Goal: Task Accomplishment & Management: Complete application form

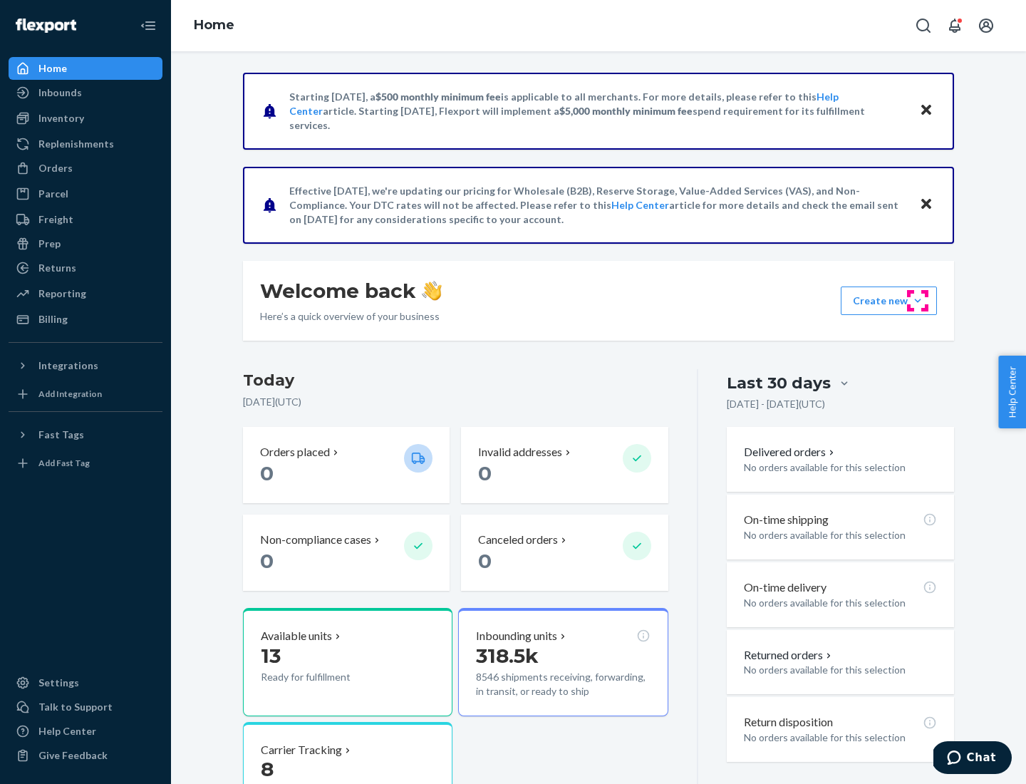
click at [917, 301] on button "Create new Create new inbound Create new order Create new product" at bounding box center [889, 300] width 96 height 28
click at [85, 93] on div "Inbounds" at bounding box center [85, 93] width 151 height 20
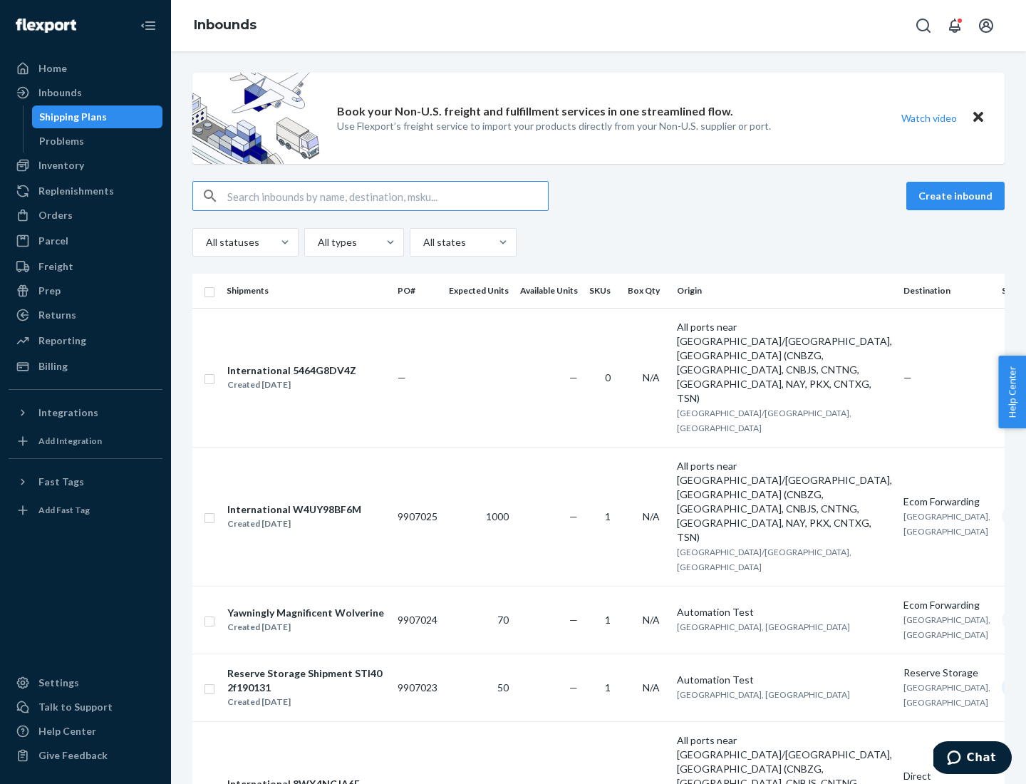
click at [957, 196] on button "Create inbound" at bounding box center [955, 196] width 98 height 28
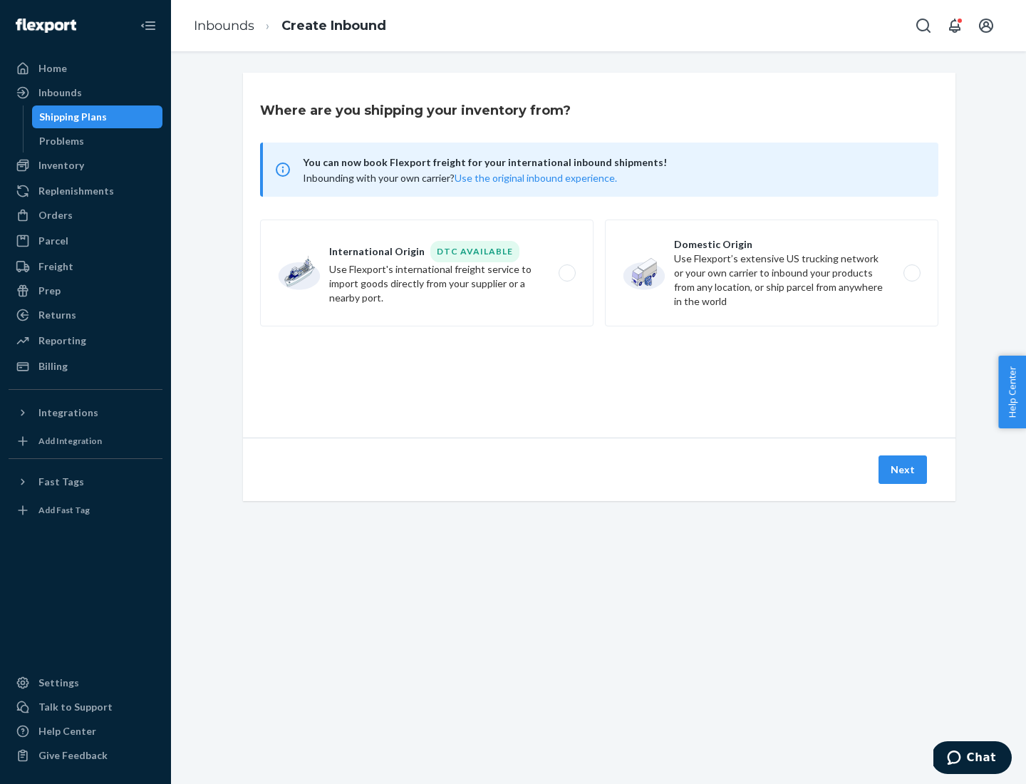
click at [771, 273] on label "Domestic Origin Use Flexport’s extensive US trucking network or your own carrie…" at bounding box center [771, 272] width 333 height 107
click at [911, 273] on input "Domestic Origin Use Flexport’s extensive US trucking network or your own carrie…" at bounding box center [915, 273] width 9 height 9
radio input "true"
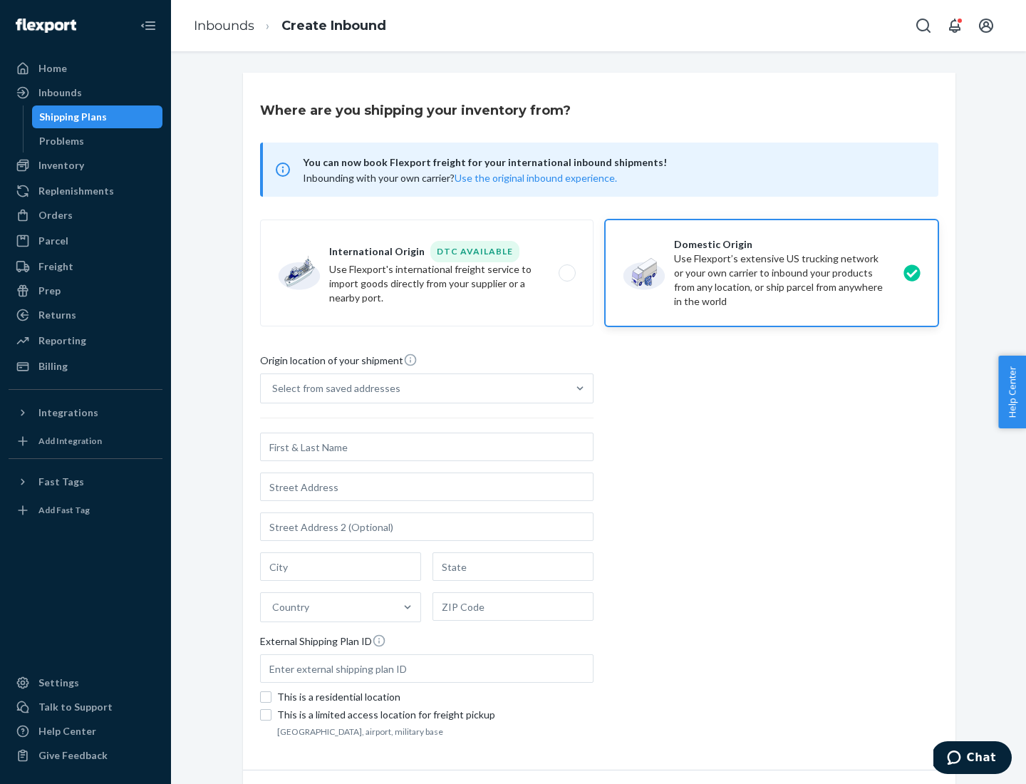
click at [333, 388] on div "Select from saved addresses" at bounding box center [336, 388] width 128 height 14
click at [274, 388] on input "Select from saved addresses" at bounding box center [272, 388] width 1 height 14
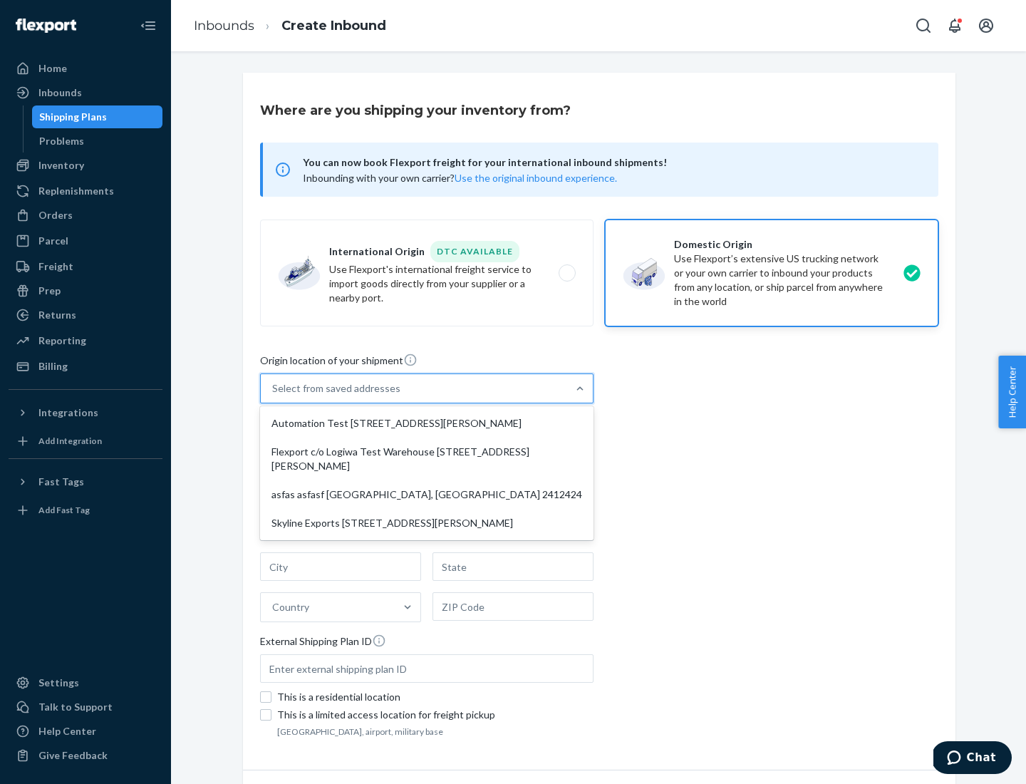
scroll to position [6, 0]
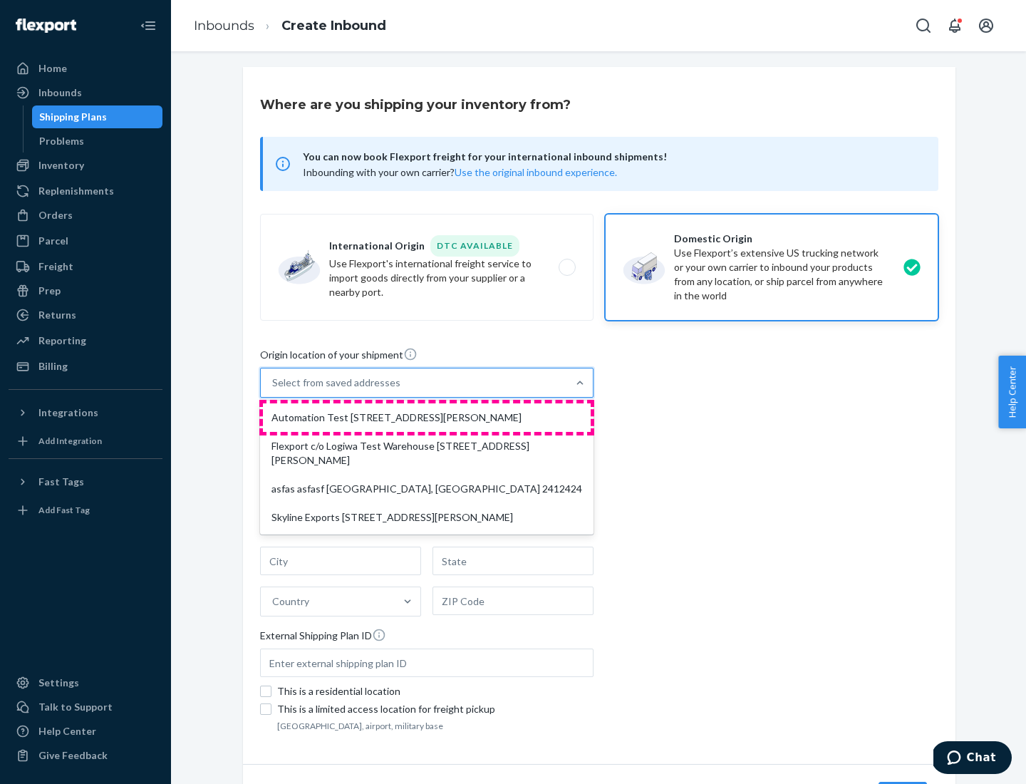
click at [427, 417] on div "Automation Test [STREET_ADDRESS][PERSON_NAME]" at bounding box center [427, 417] width 328 height 28
click at [274, 390] on input "option Automation Test [STREET_ADDRESS][PERSON_NAME] focused, 1 of 4. 4 results…" at bounding box center [272, 382] width 1 height 14
type input "Automation Test"
type input "9th Floor"
type input "[GEOGRAPHIC_DATA]"
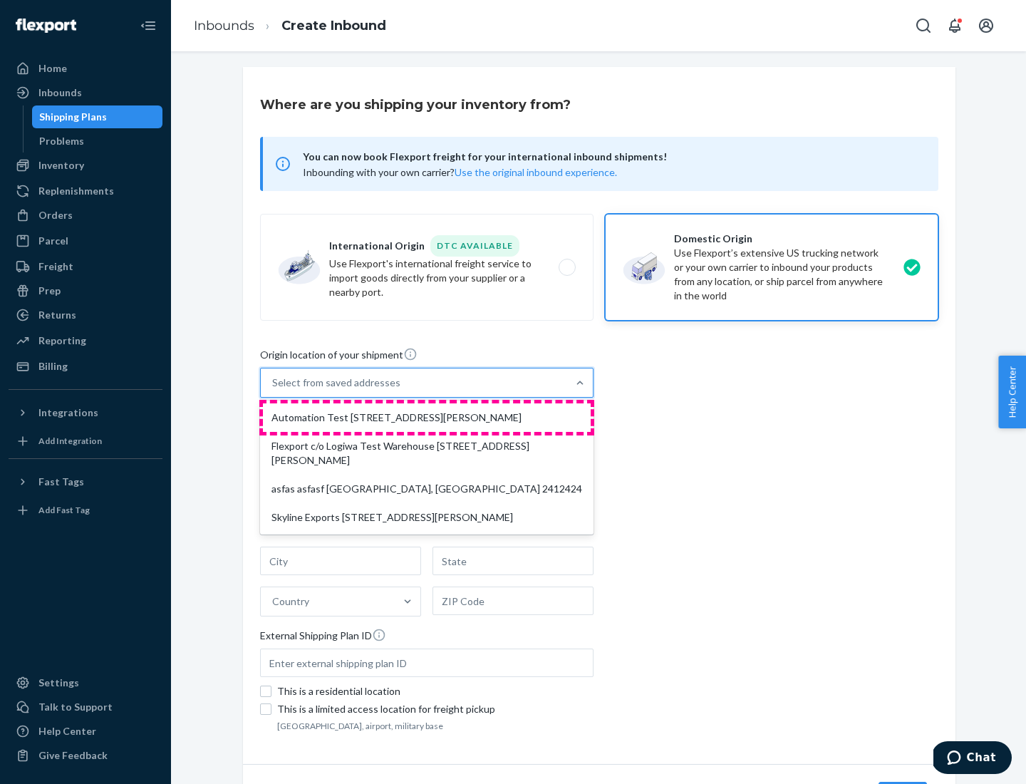
type input "CA"
type input "94104"
type input "[STREET_ADDRESS][PERSON_NAME]"
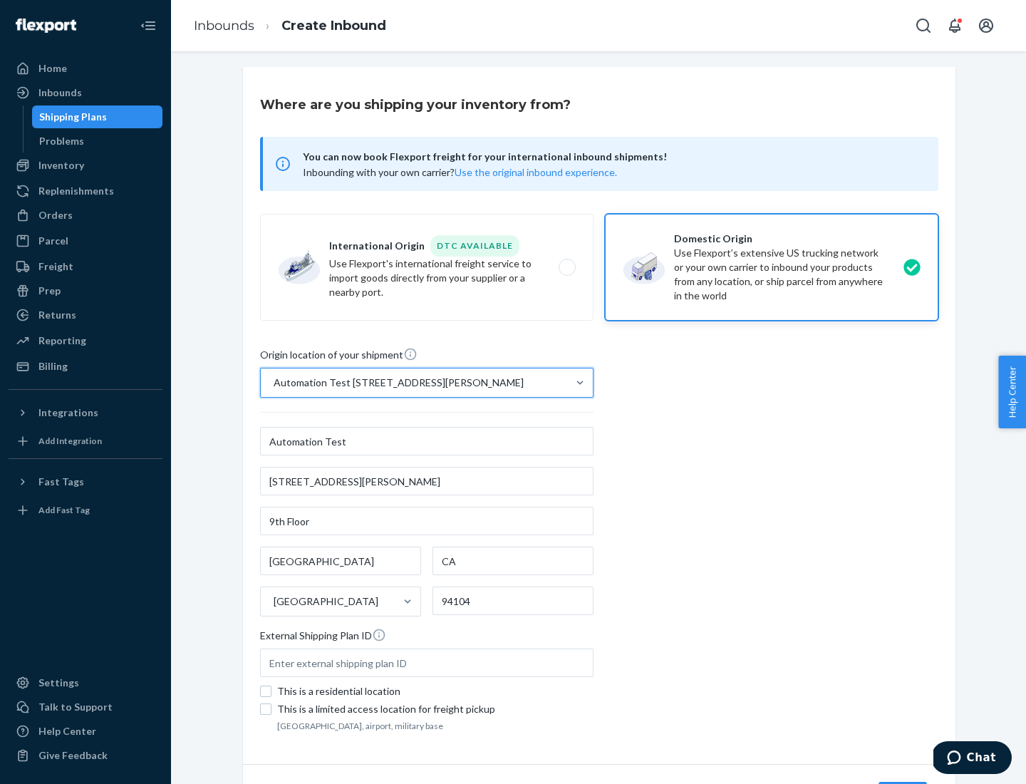
scroll to position [83, 0]
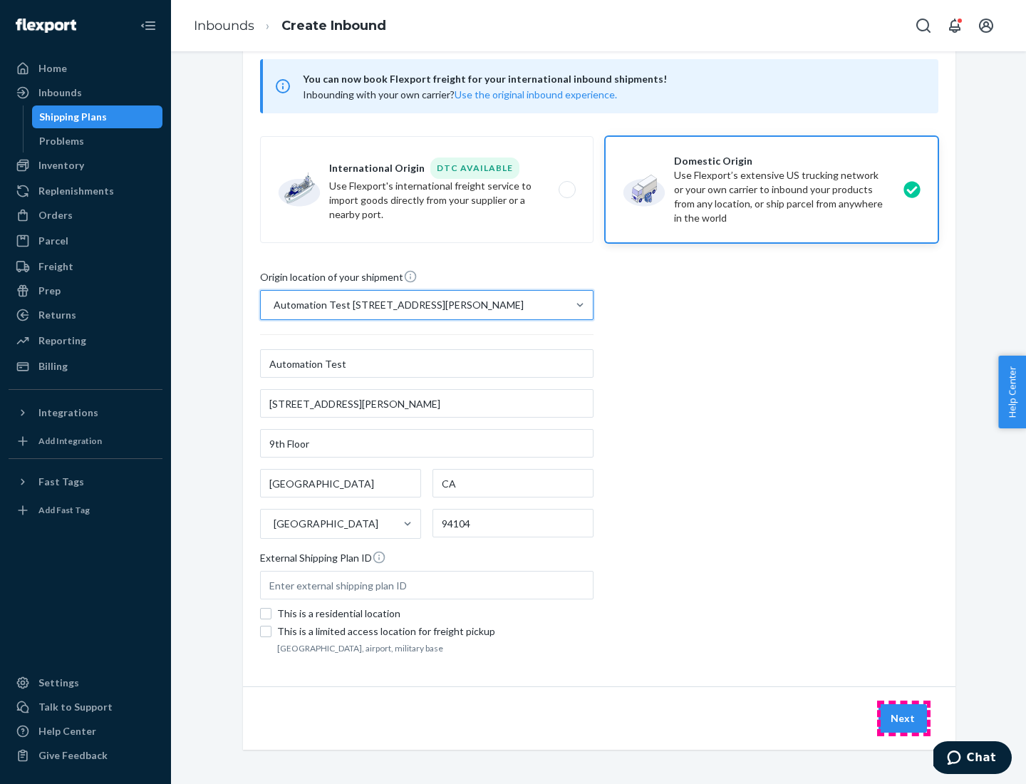
click at [903, 718] on button "Next" at bounding box center [902, 718] width 48 height 28
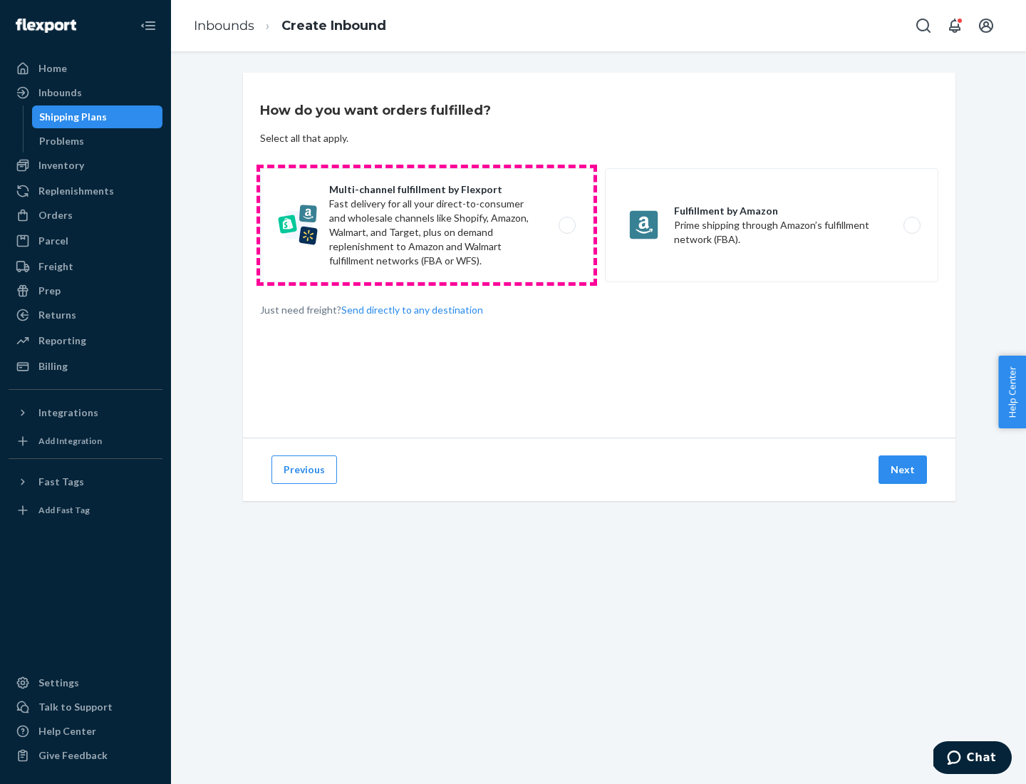
click at [427, 225] on label "Multi-channel fulfillment by Flexport Fast delivery for all your direct-to-cons…" at bounding box center [426, 225] width 333 height 114
click at [566, 225] on input "Multi-channel fulfillment by Flexport Fast delivery for all your direct-to-cons…" at bounding box center [570, 225] width 9 height 9
radio input "true"
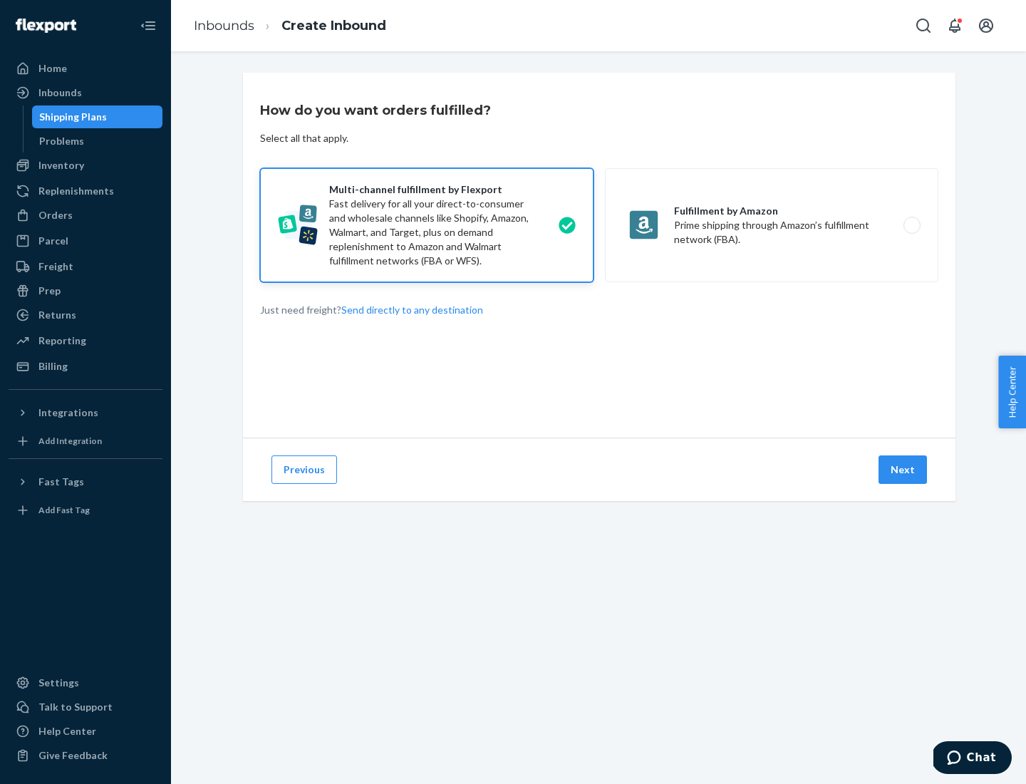
click at [903, 469] on button "Next" at bounding box center [902, 469] width 48 height 28
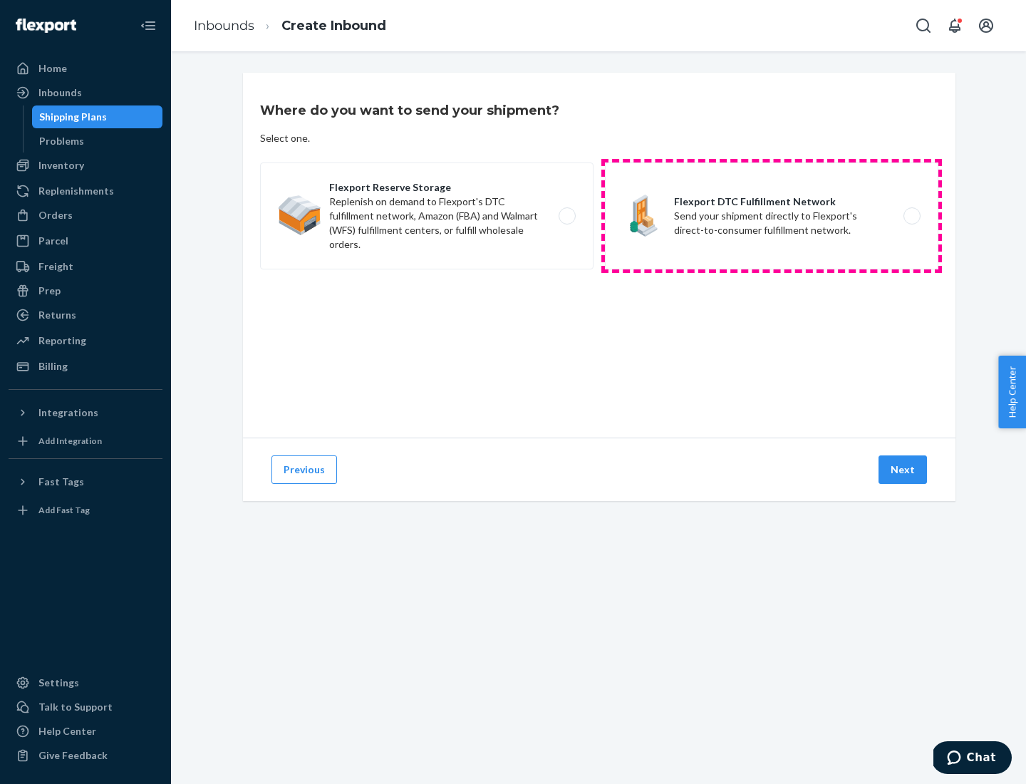
click at [771, 216] on label "Flexport DTC Fulfillment Network Send your shipment directly to Flexport's dire…" at bounding box center [771, 215] width 333 height 107
click at [911, 216] on input "Flexport DTC Fulfillment Network Send your shipment directly to Flexport's dire…" at bounding box center [915, 216] width 9 height 9
radio input "true"
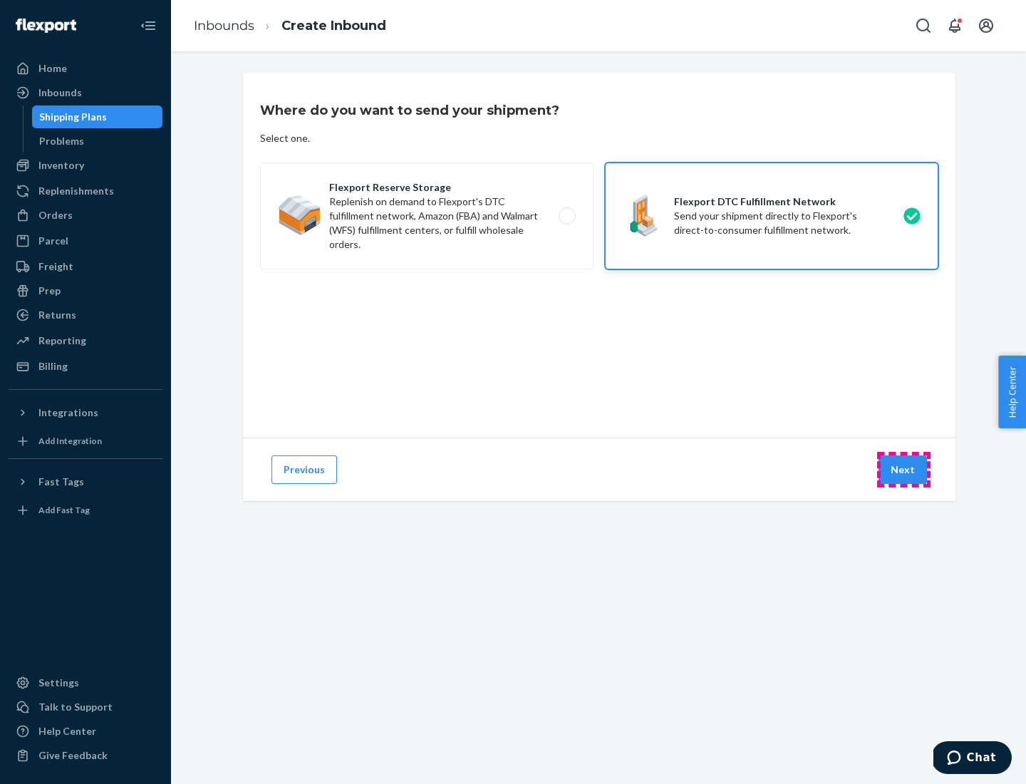
click at [903, 469] on button "Next" at bounding box center [902, 469] width 48 height 28
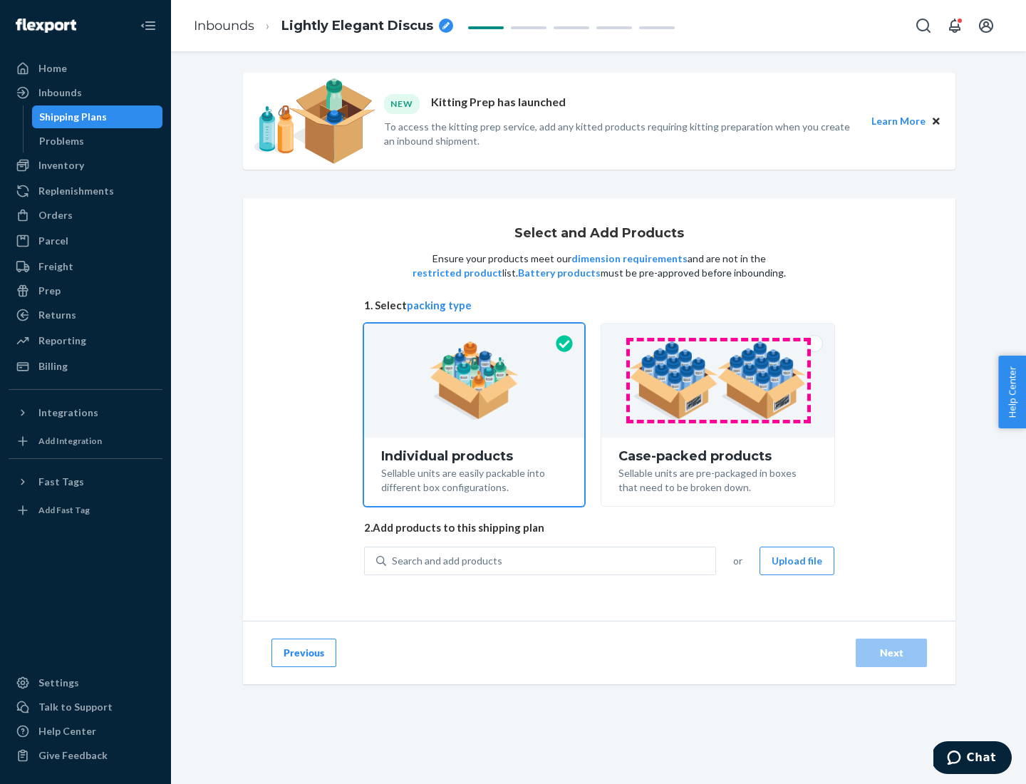
click at [718, 380] on img at bounding box center [717, 380] width 177 height 78
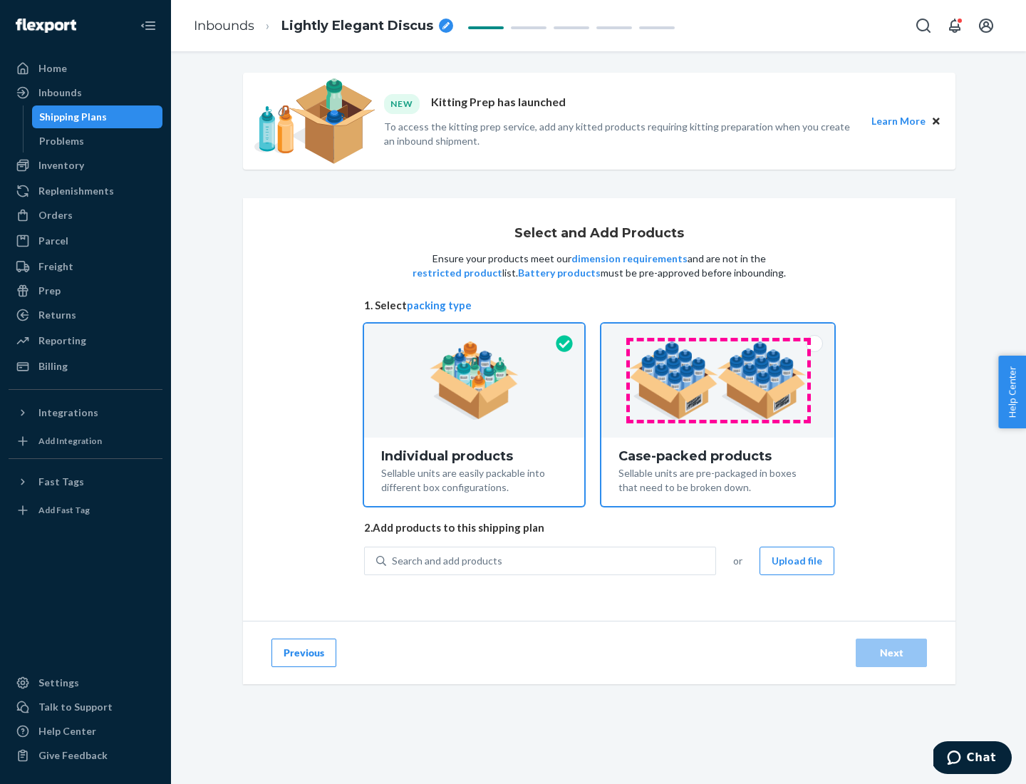
click at [718, 333] on input "Case-packed products Sellable units are pre-packaged in boxes that need to be b…" at bounding box center [717, 327] width 9 height 9
radio input "true"
radio input "false"
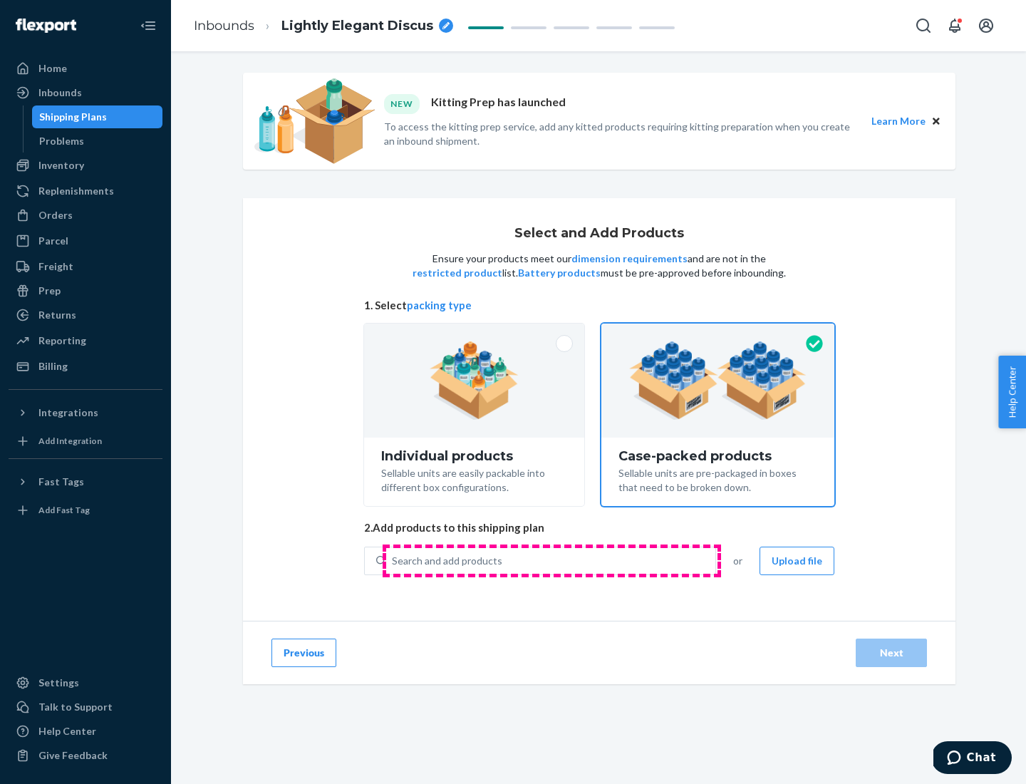
click at [551, 560] on div "Search and add products" at bounding box center [550, 561] width 329 height 26
click at [393, 560] on input "Search and add products" at bounding box center [392, 560] width 1 height 14
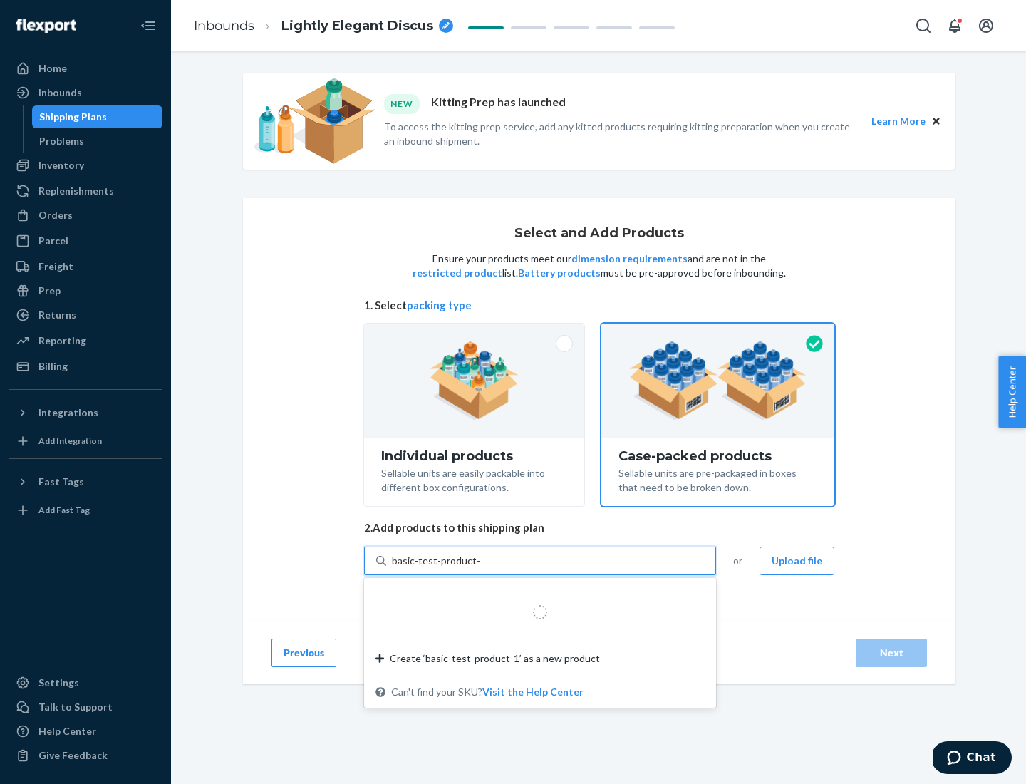
type input "basic-test-product-1"
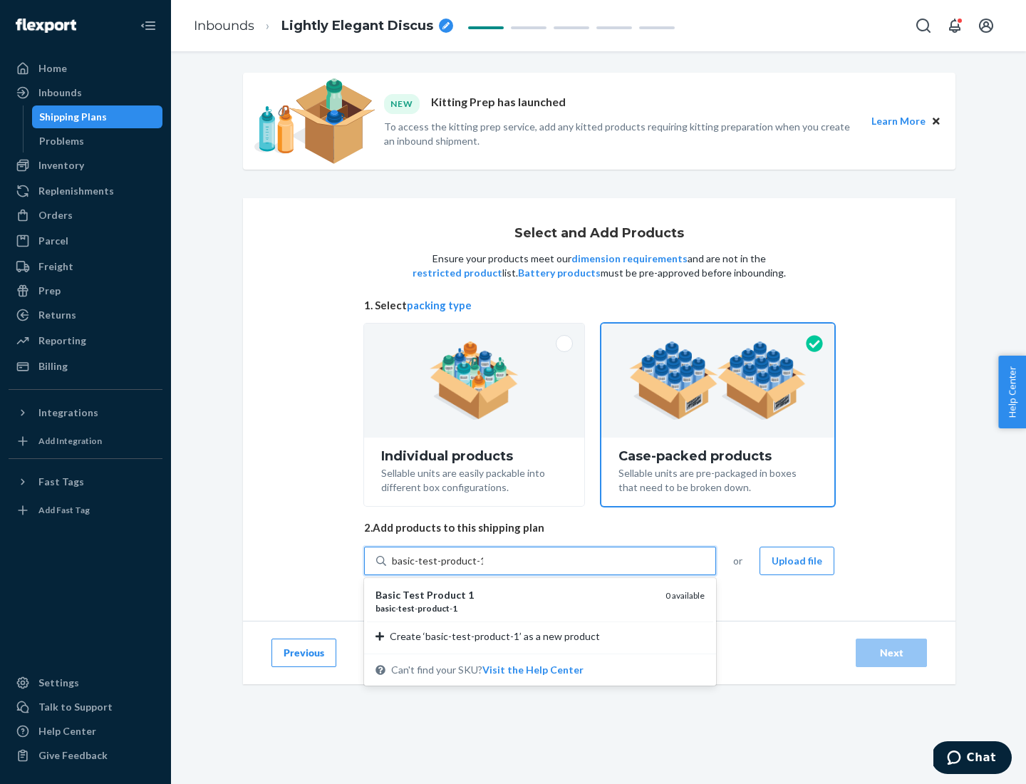
click at [515, 608] on div "basic - test - product - 1" at bounding box center [514, 608] width 279 height 12
click at [483, 568] on input "basic-test-product-1" at bounding box center [437, 560] width 91 height 14
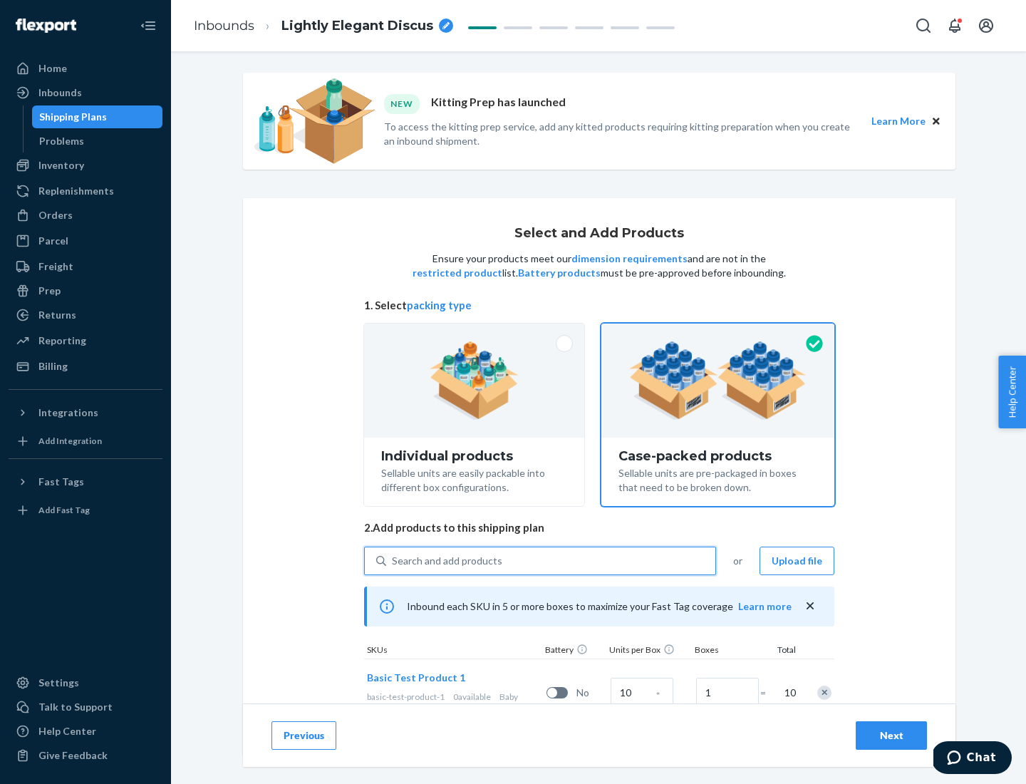
scroll to position [51, 0]
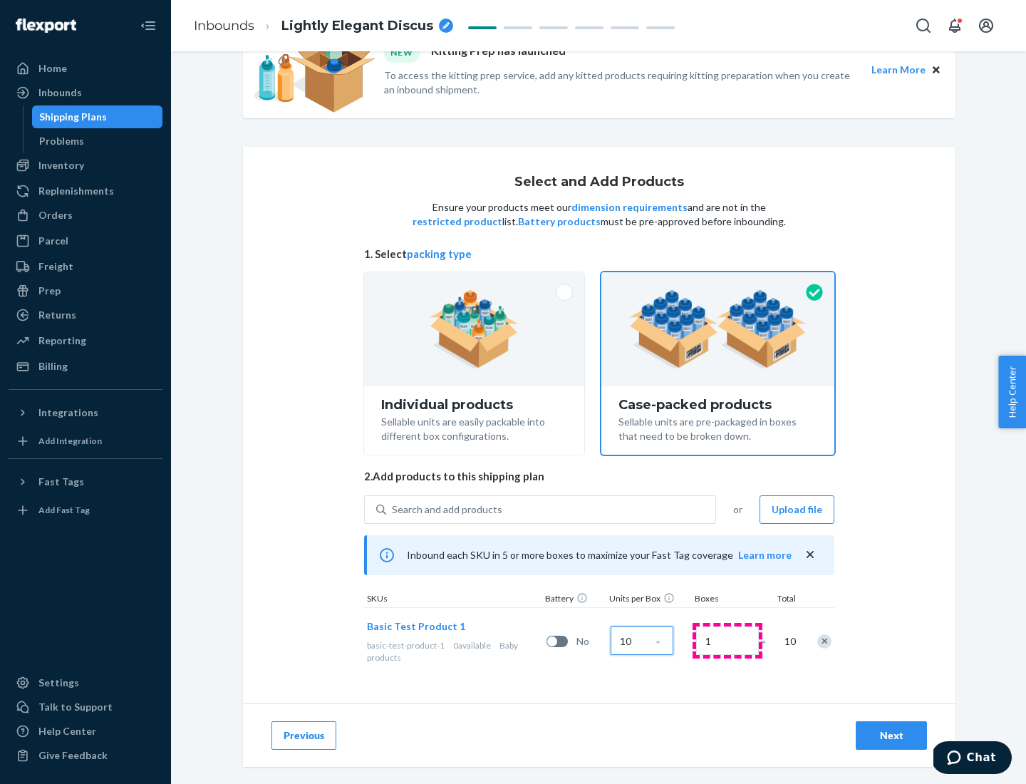
type input "10"
type input "7"
click at [891, 735] on div "Next" at bounding box center [891, 735] width 47 height 14
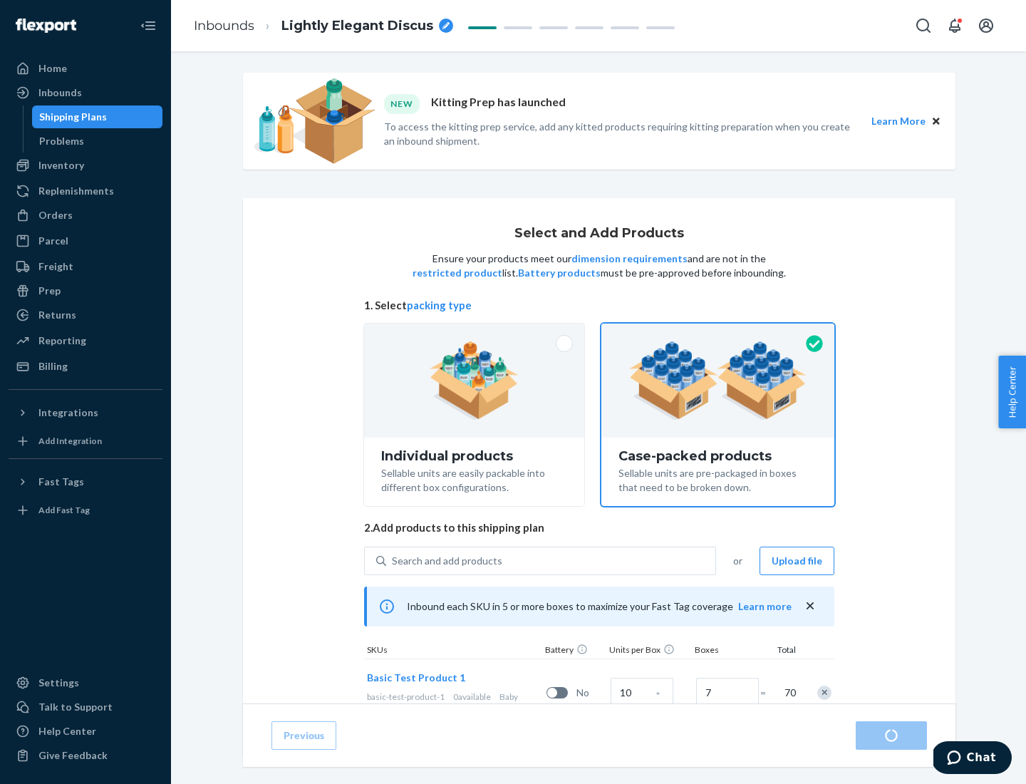
radio input "true"
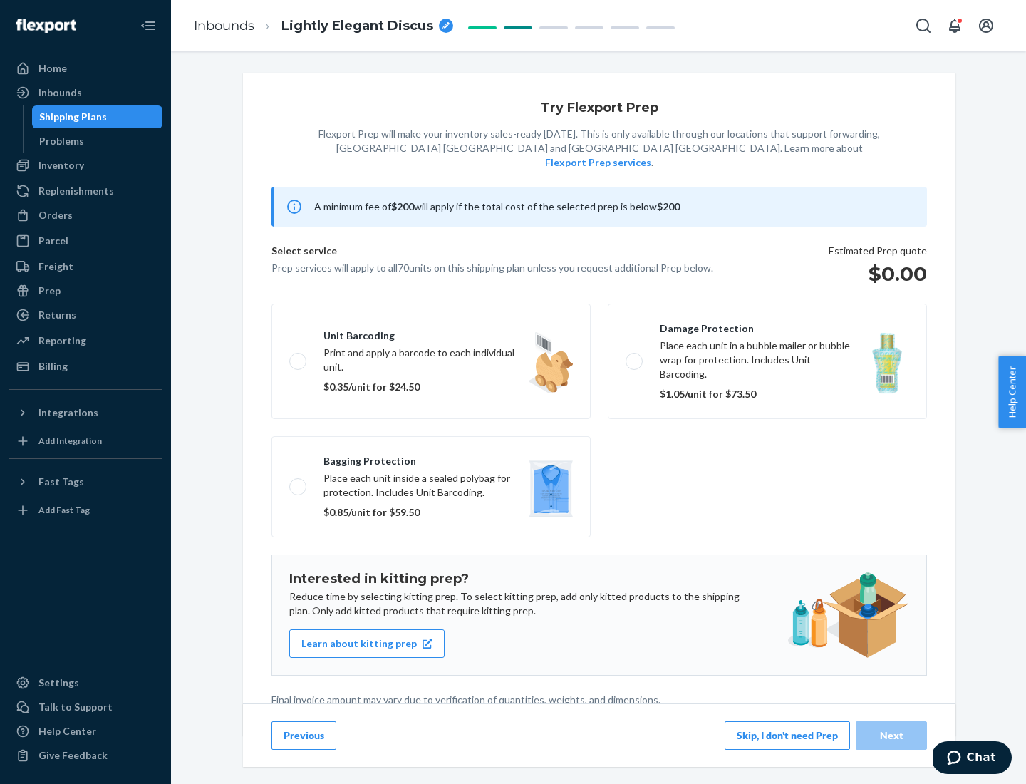
scroll to position [4, 0]
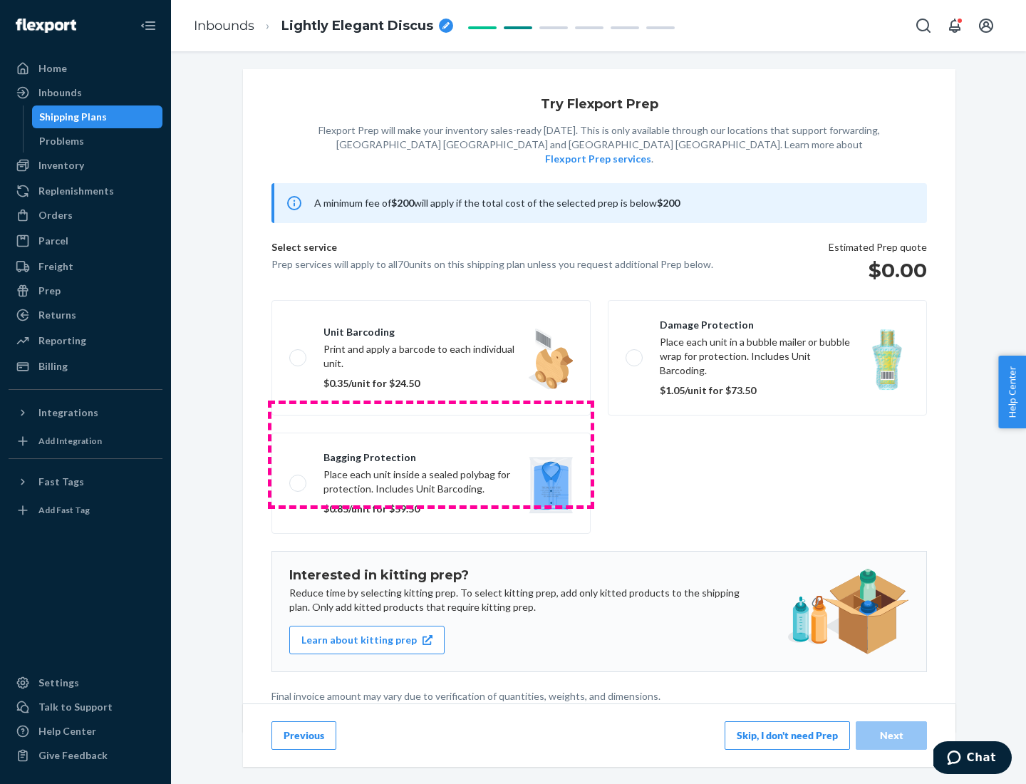
click at [431, 454] on label "Bagging protection Place each unit inside a sealed polybag for protection. Incl…" at bounding box center [430, 482] width 319 height 101
click at [298, 478] on input "Bagging protection Place each unit inside a sealed polybag for protection. Incl…" at bounding box center [293, 482] width 9 height 9
checkbox input "true"
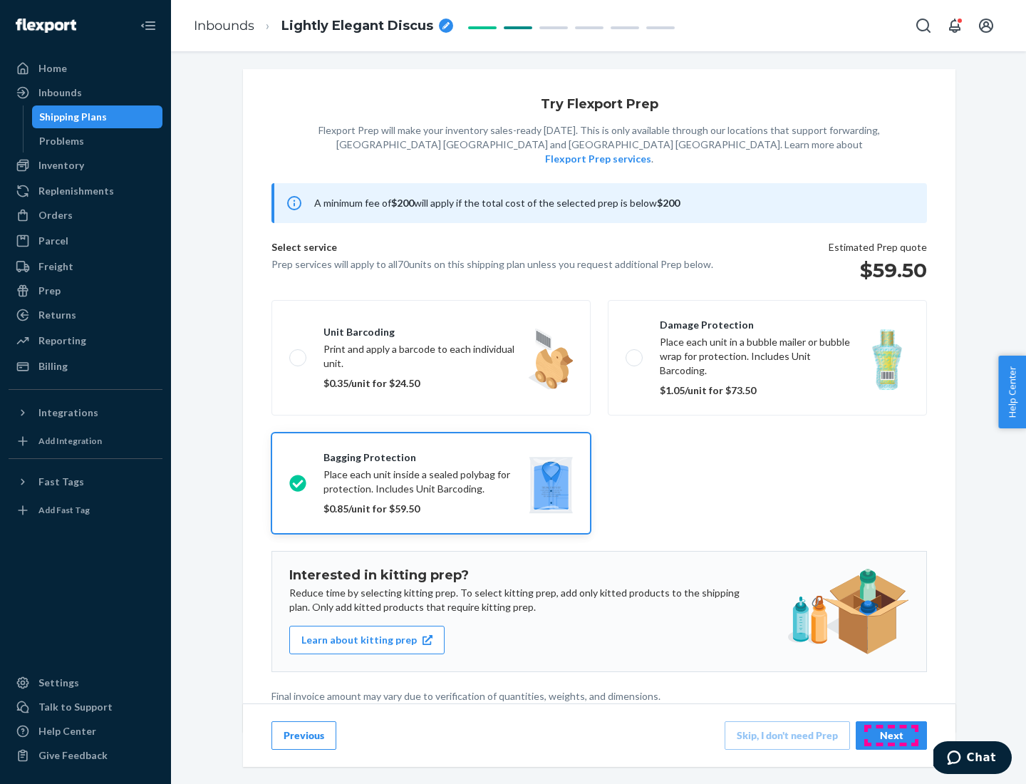
click at [891, 734] on div "Next" at bounding box center [891, 735] width 47 height 14
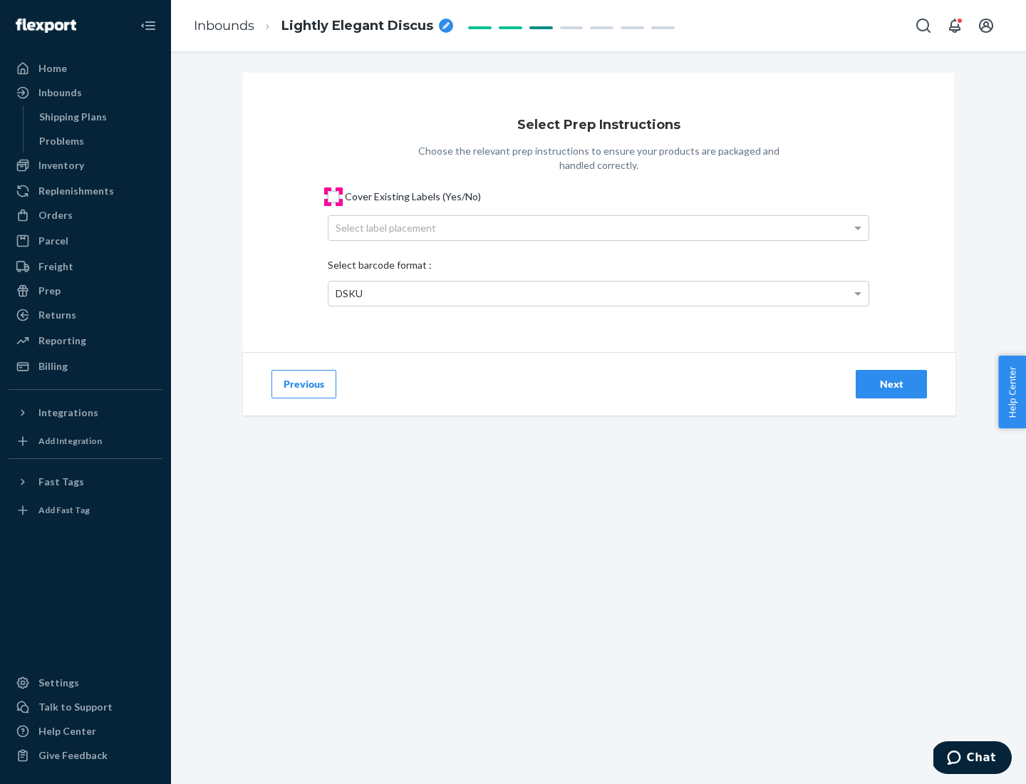
click at [333, 196] on input "Cover Existing Labels (Yes/No)" at bounding box center [333, 196] width 11 height 11
checkbox input "true"
click at [598, 227] on div "Select label placement" at bounding box center [598, 228] width 540 height 24
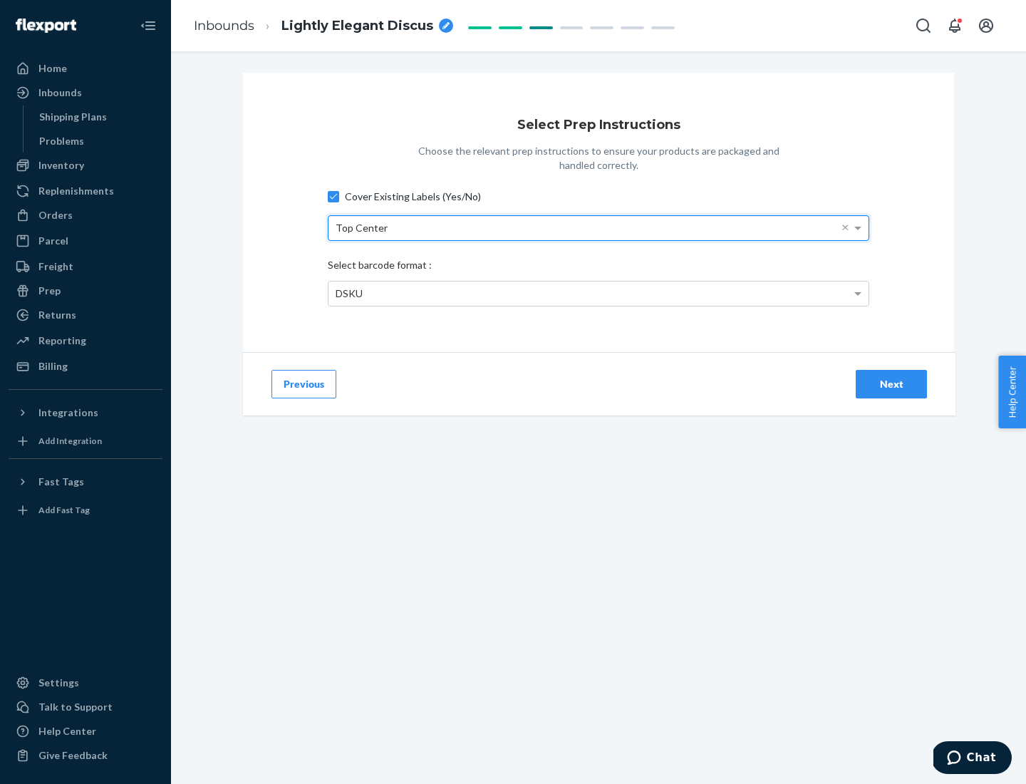
click at [598, 293] on div "DSKU" at bounding box center [598, 293] width 540 height 24
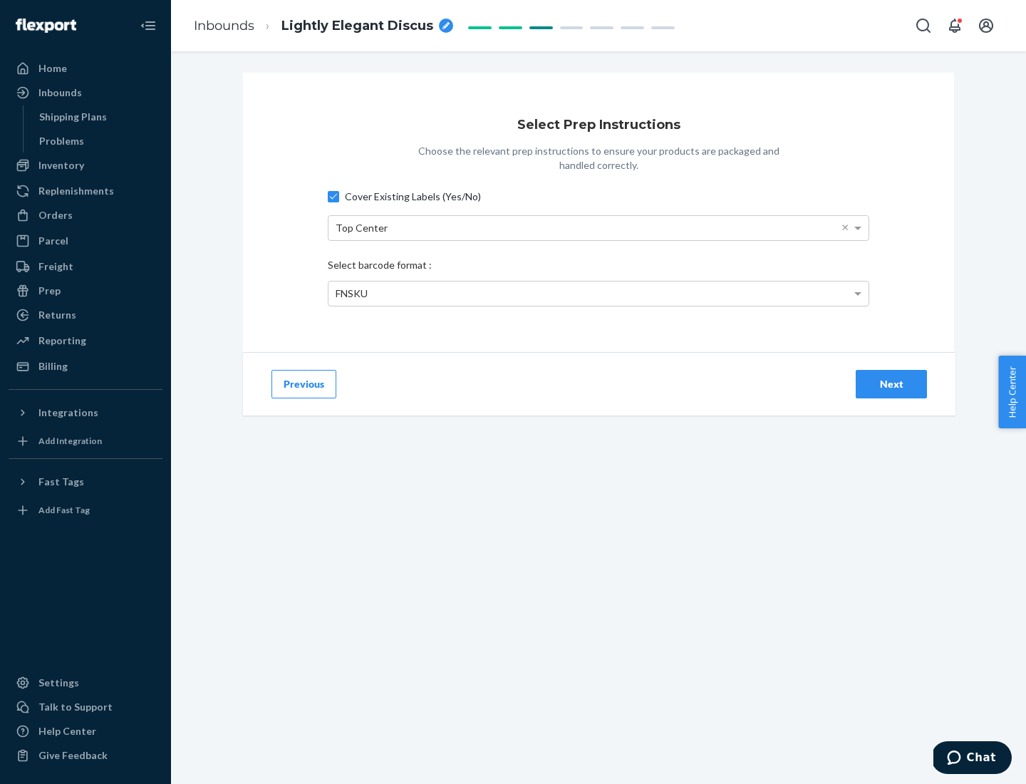
click at [891, 383] on div "Next" at bounding box center [891, 384] width 47 height 14
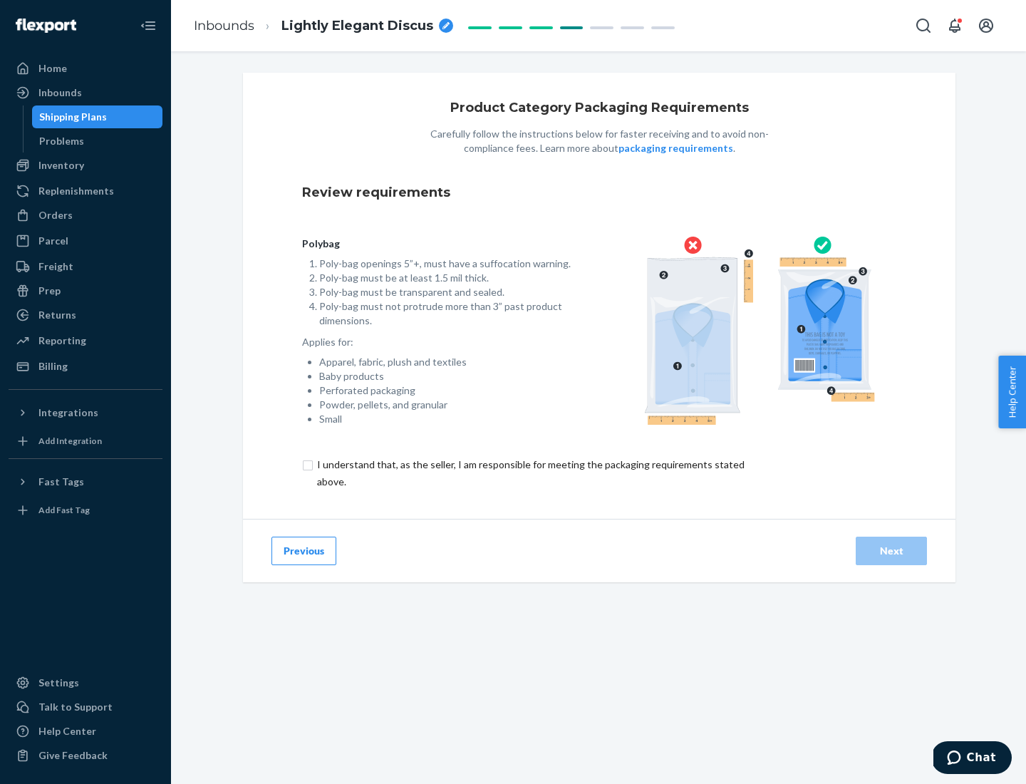
click at [529, 472] on input "checkbox" at bounding box center [539, 473] width 474 height 34
checkbox input "true"
click at [891, 550] on div "Next" at bounding box center [891, 551] width 47 height 14
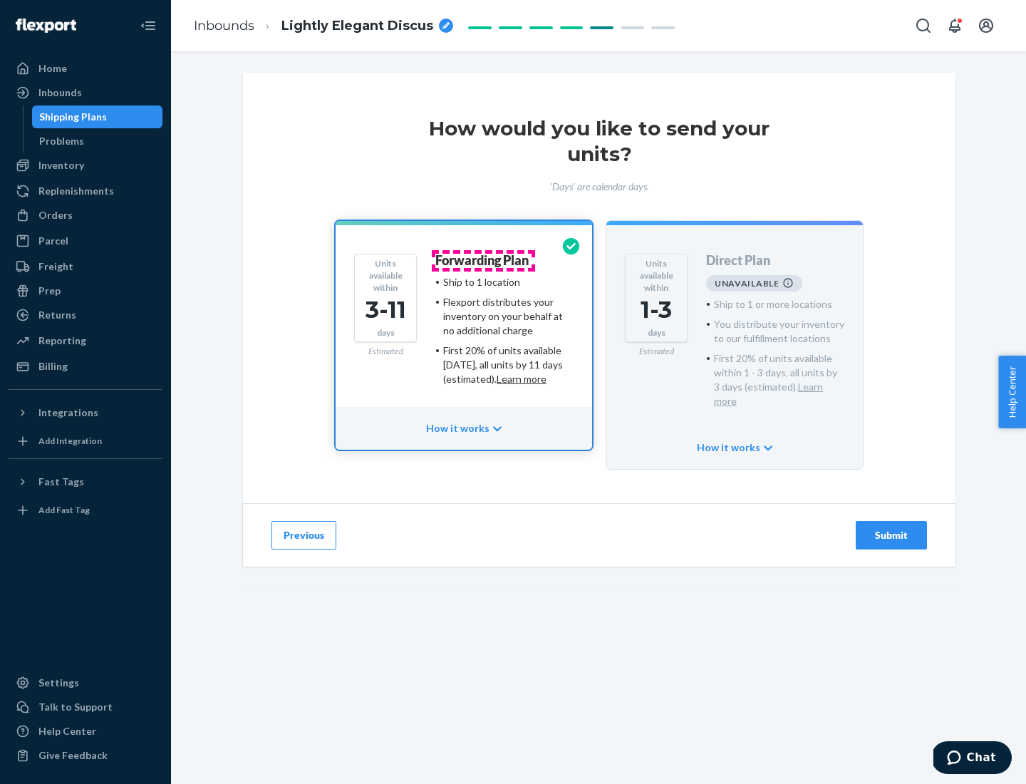
click at [483, 260] on h4 "Forwarding Plan" at bounding box center [481, 261] width 93 height 14
click at [891, 528] on div "Submit" at bounding box center [891, 535] width 47 height 14
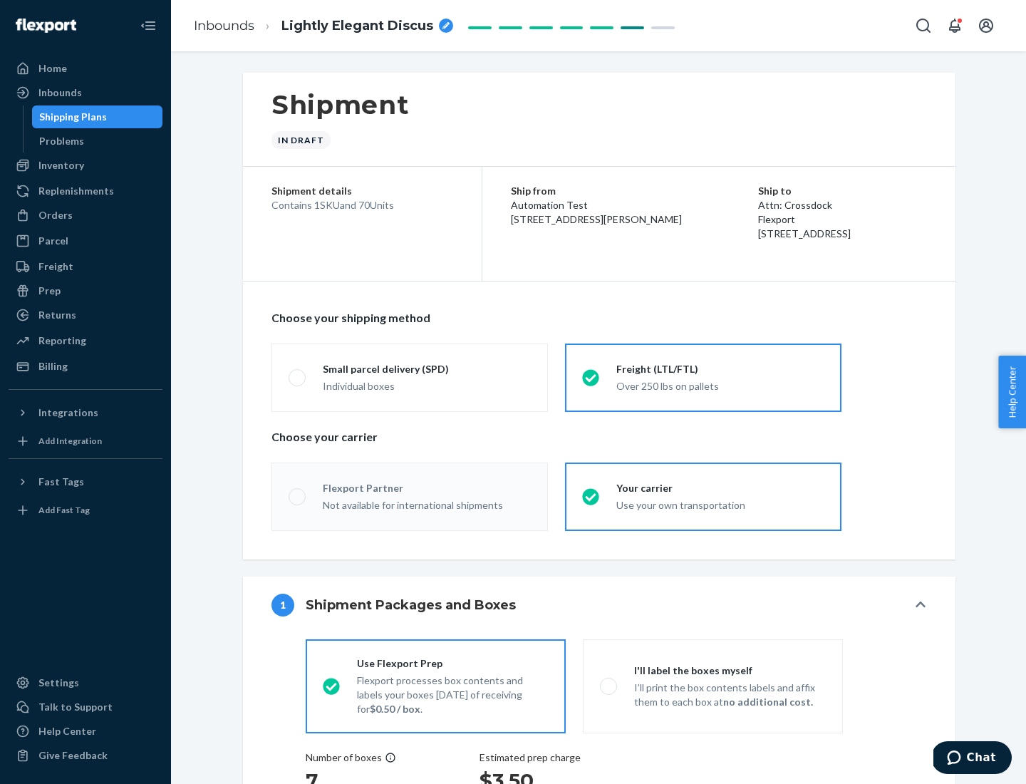
radio input "true"
radio input "false"
radio input "true"
radio input "false"
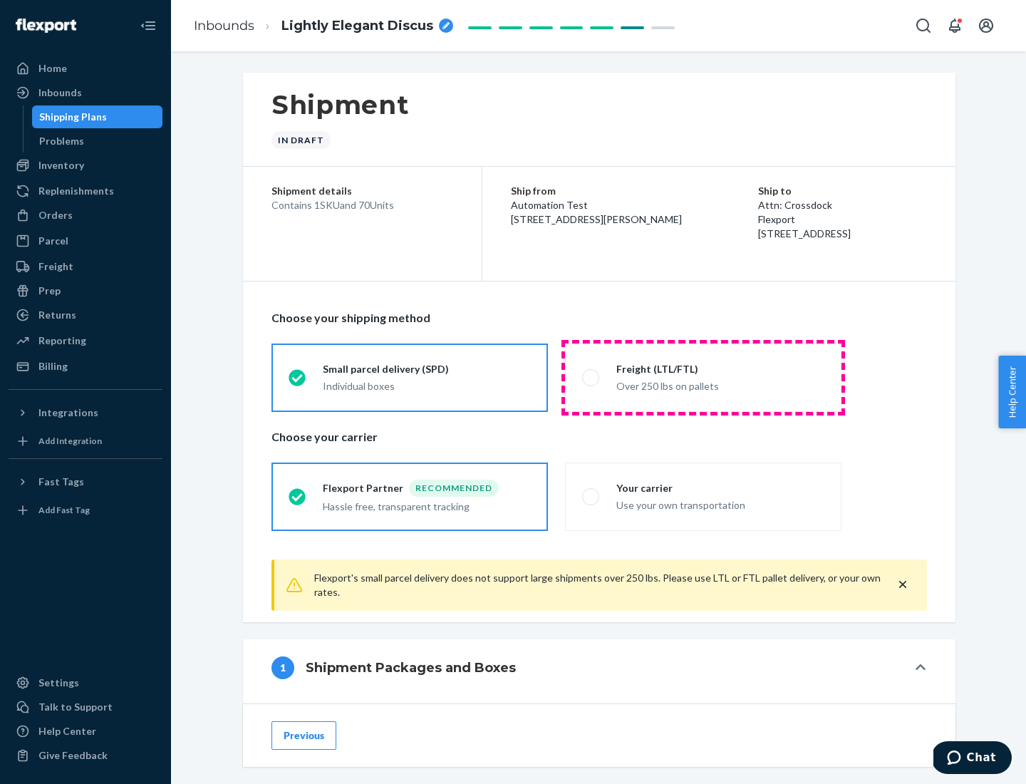
click at [703, 377] on div "Over 250 lbs on pallets" at bounding box center [720, 384] width 208 height 17
click at [591, 377] on input "Freight (LTL/FTL) Over 250 lbs on pallets" at bounding box center [586, 377] width 9 height 9
radio input "true"
radio input "false"
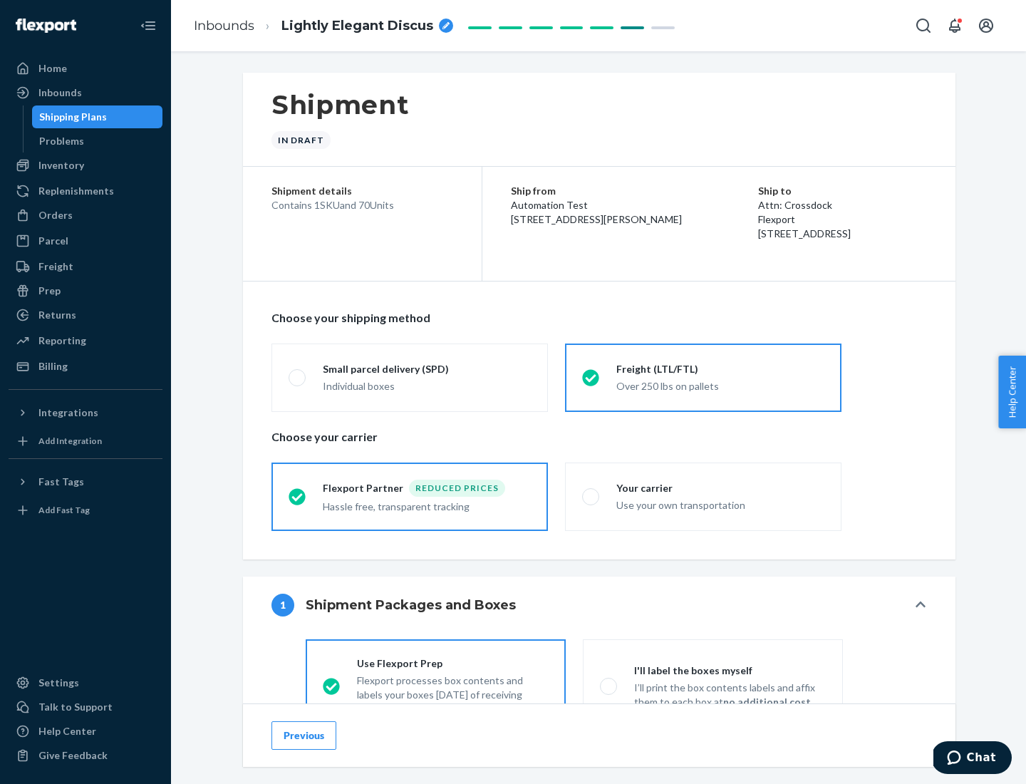
scroll to position [79, 0]
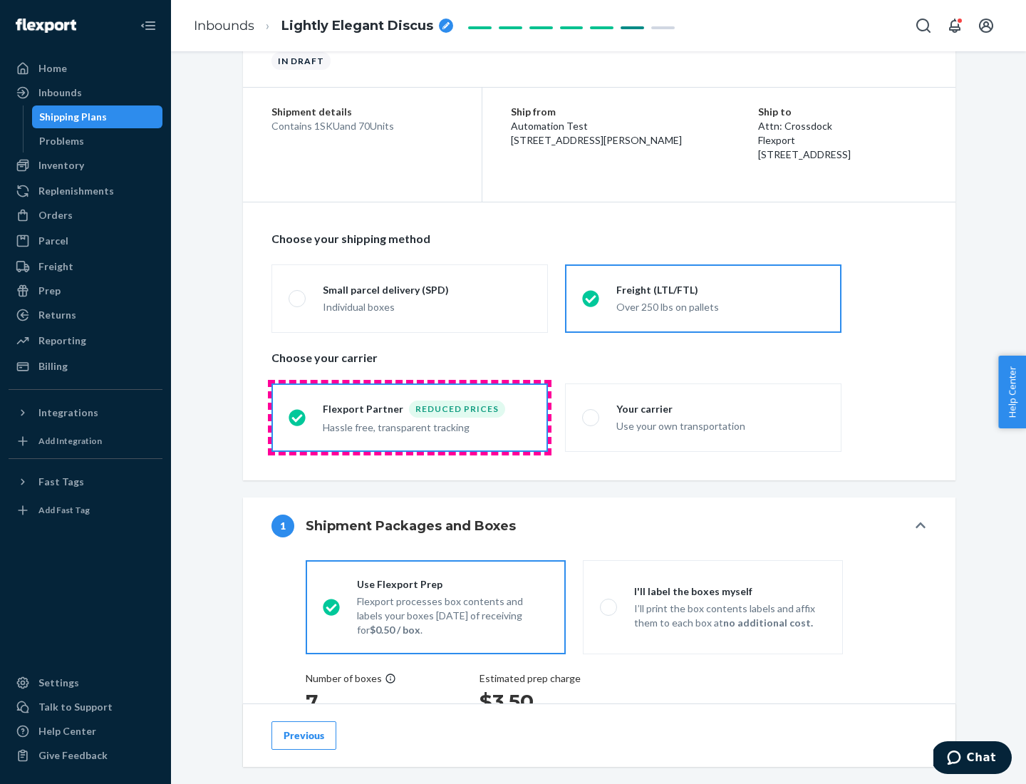
click at [410, 417] on div "Hassle free, transparent tracking" at bounding box center [427, 425] width 208 height 17
click at [298, 417] on input "Flexport Partner Reduced prices Hassle free, transparent tracking" at bounding box center [292, 416] width 9 height 9
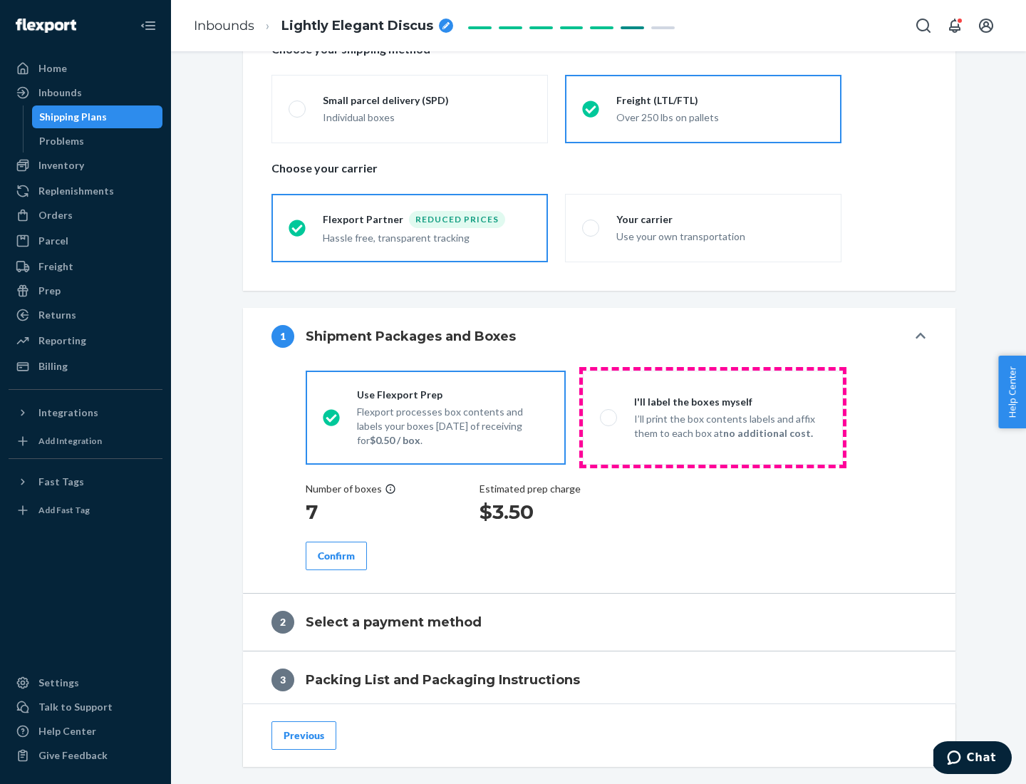
click at [712, 417] on p "I’ll print the box contents labels and affix them to each box at no additional …" at bounding box center [730, 426] width 192 height 28
click at [609, 417] on input "I'll label the boxes myself I’ll print the box contents labels and affix them t…" at bounding box center [604, 416] width 9 height 9
radio input "true"
radio input "false"
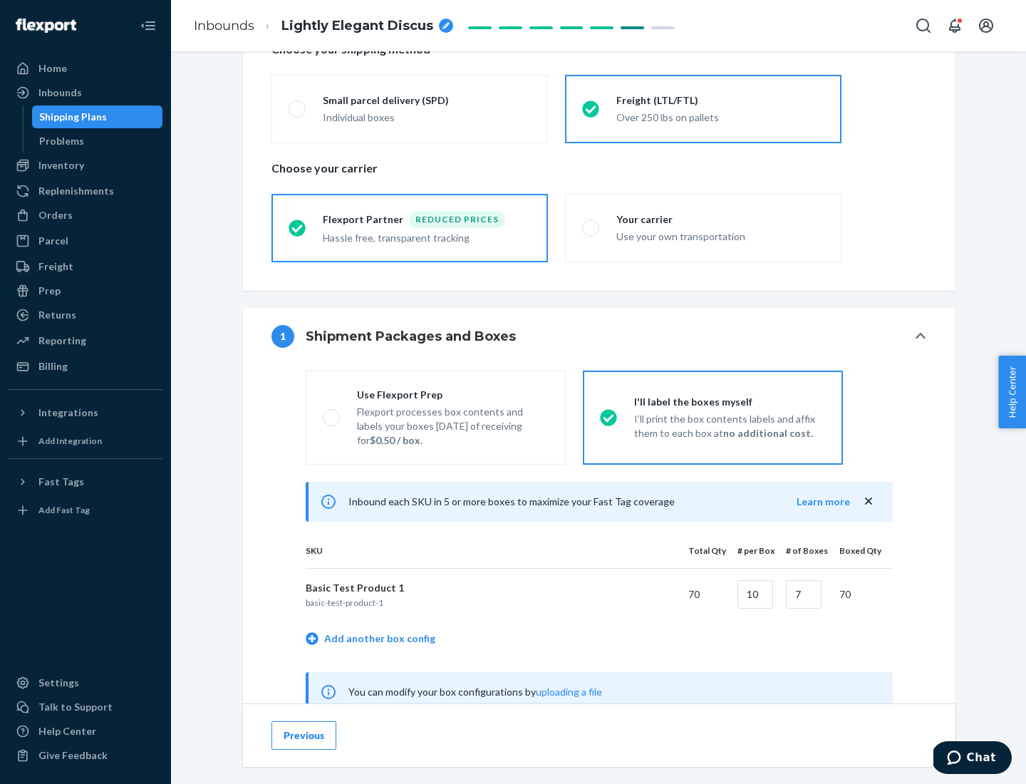
scroll to position [445, 0]
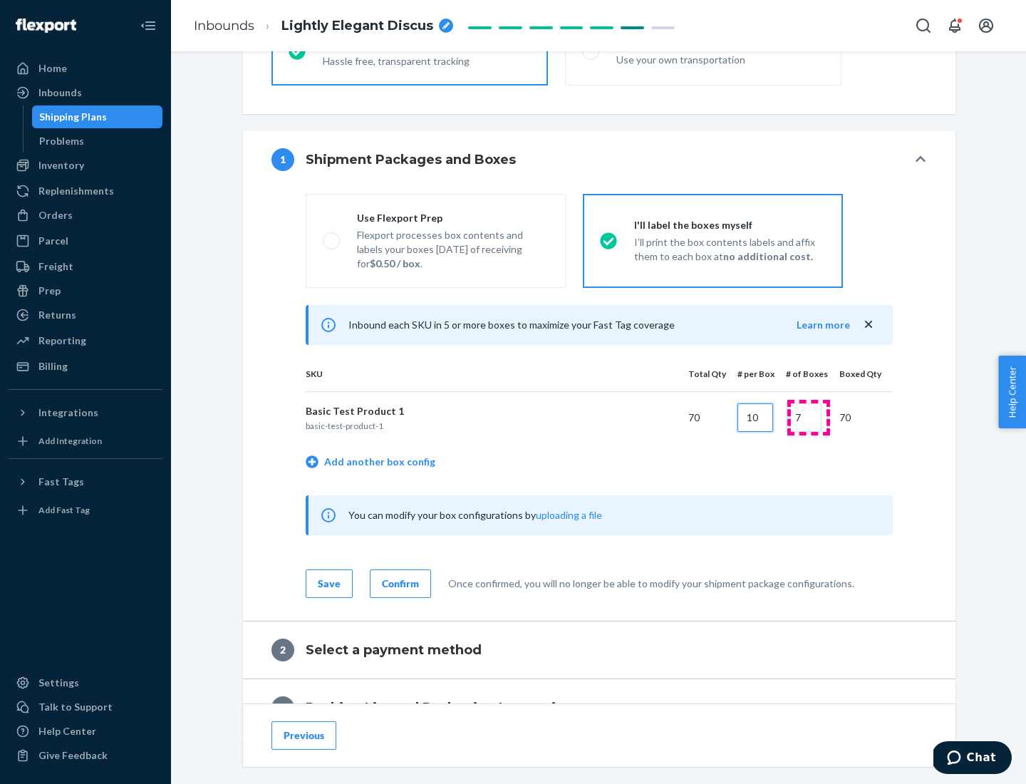
type input "10"
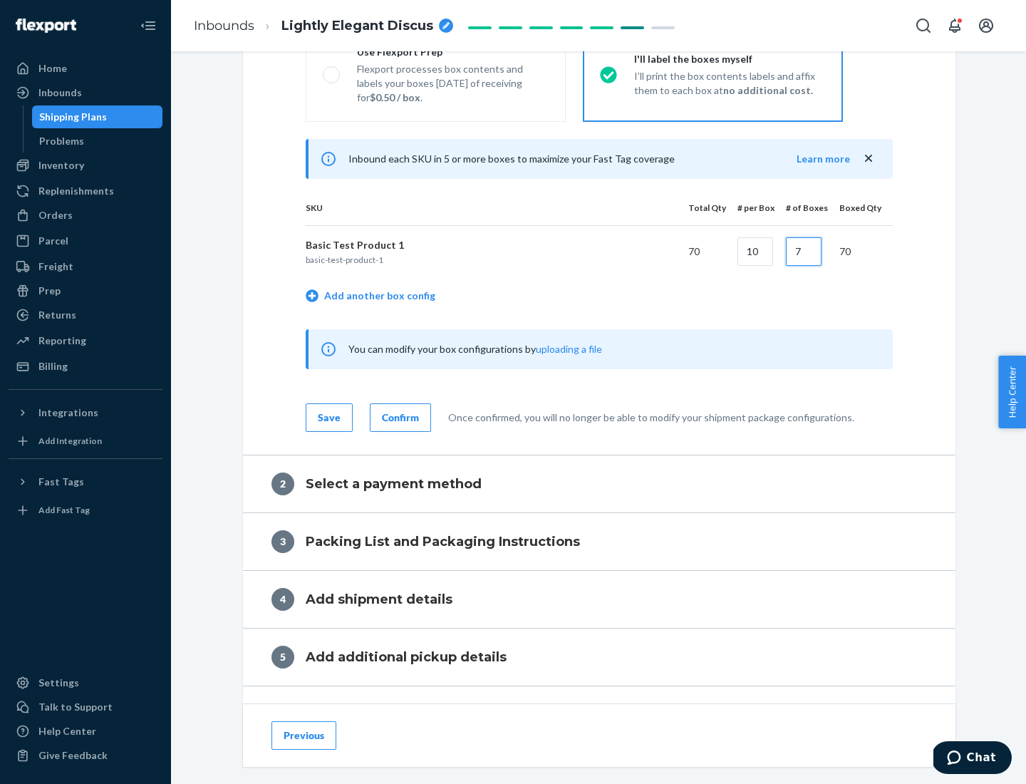
type input "7"
click at [398, 417] on div "Confirm" at bounding box center [400, 417] width 37 height 14
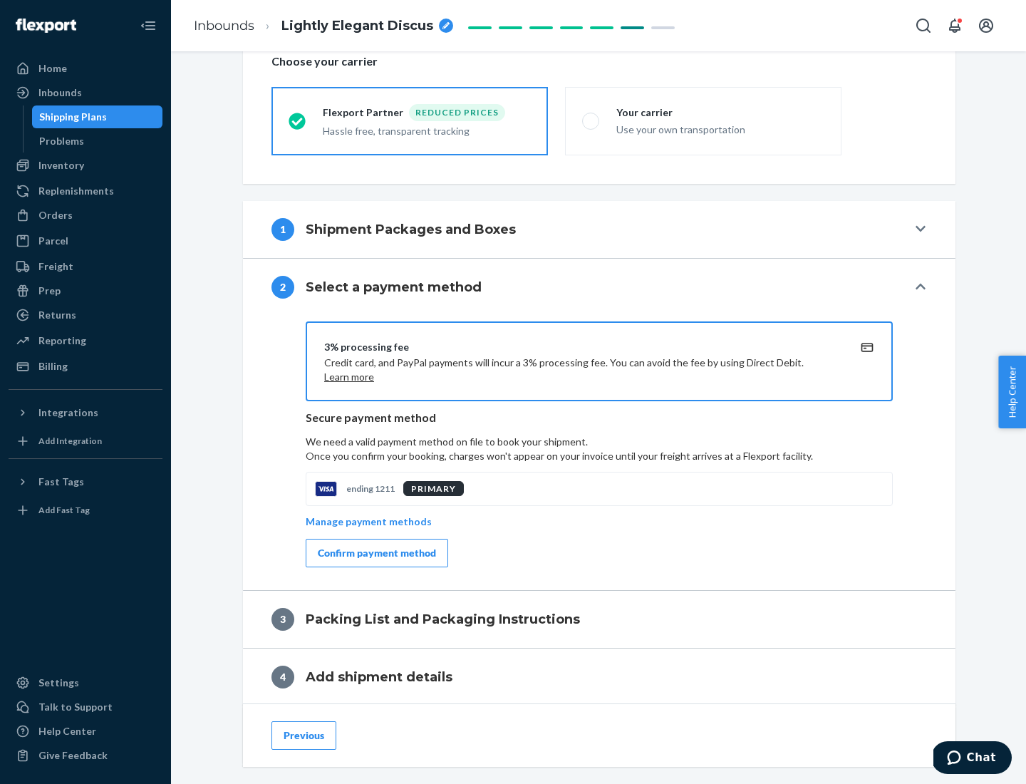
scroll to position [511, 0]
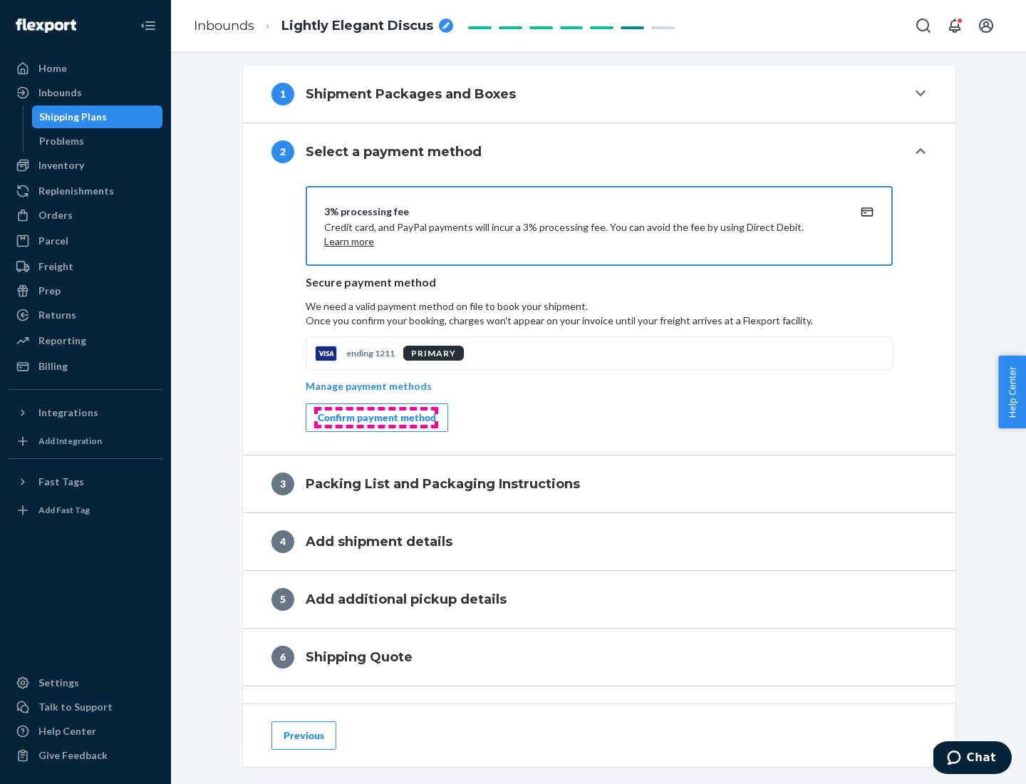
click at [375, 417] on div "Confirm payment method" at bounding box center [377, 417] width 118 height 14
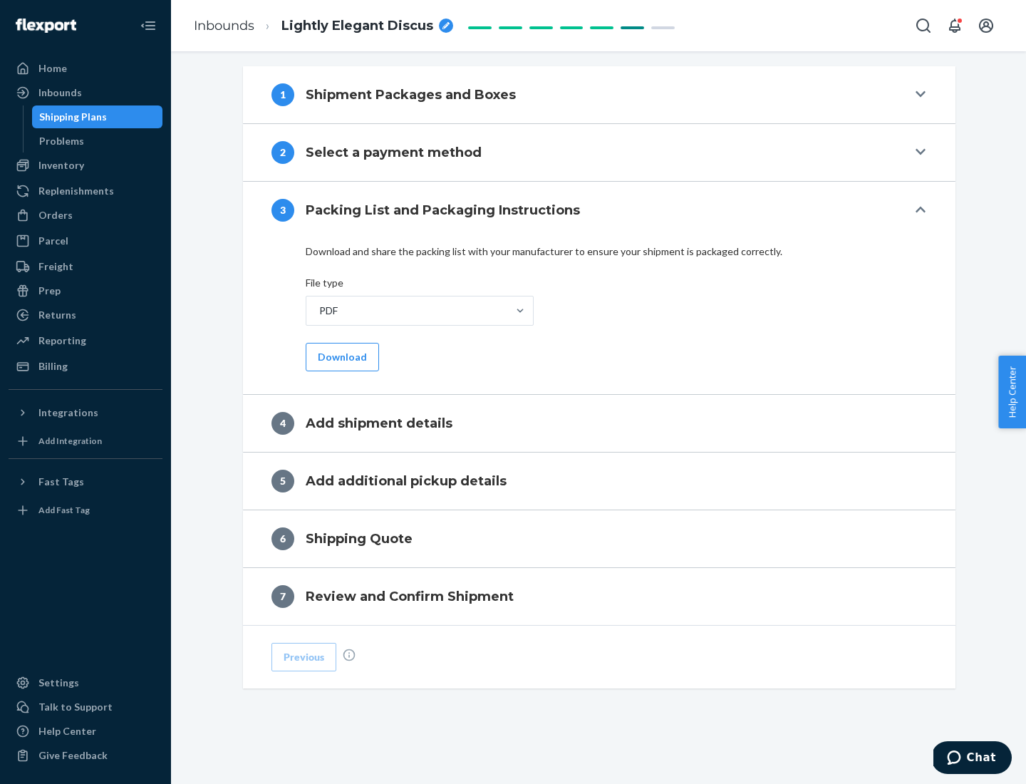
scroll to position [449, 0]
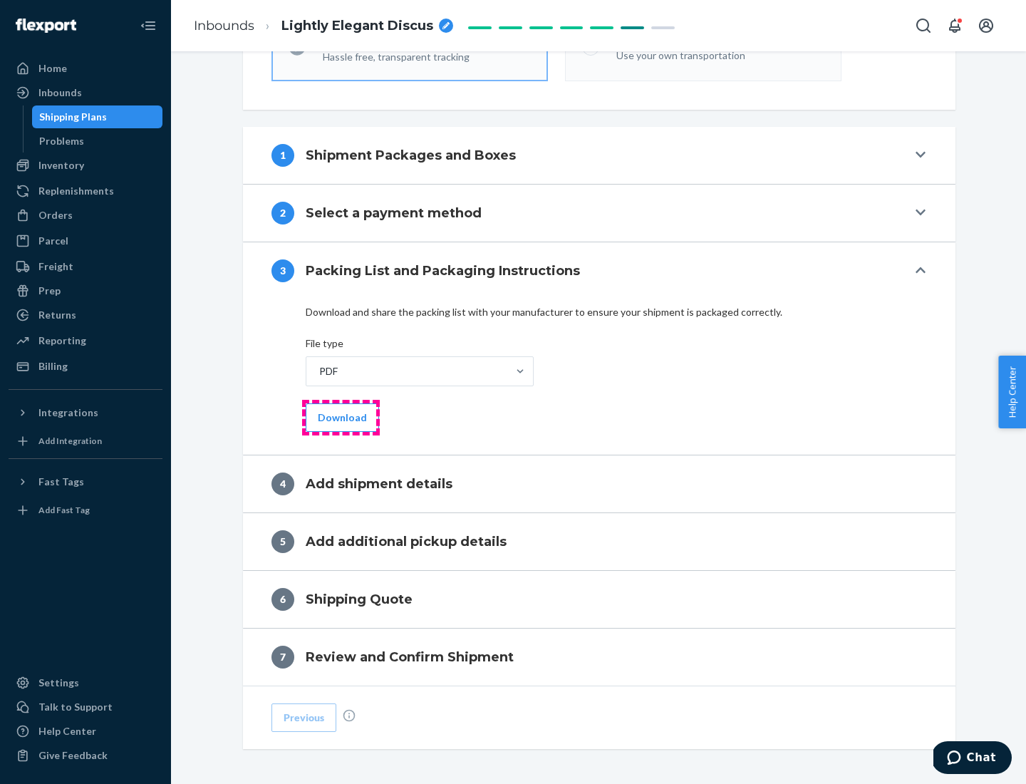
click at [340, 417] on button "Download" at bounding box center [342, 417] width 73 height 28
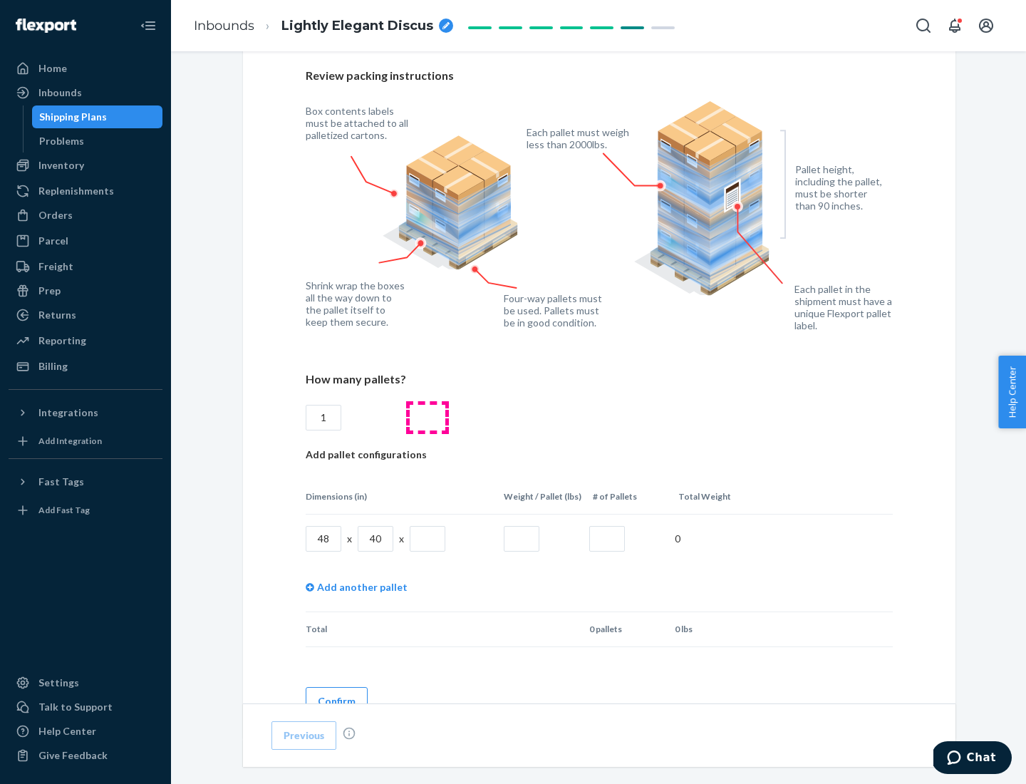
scroll to position [977, 0]
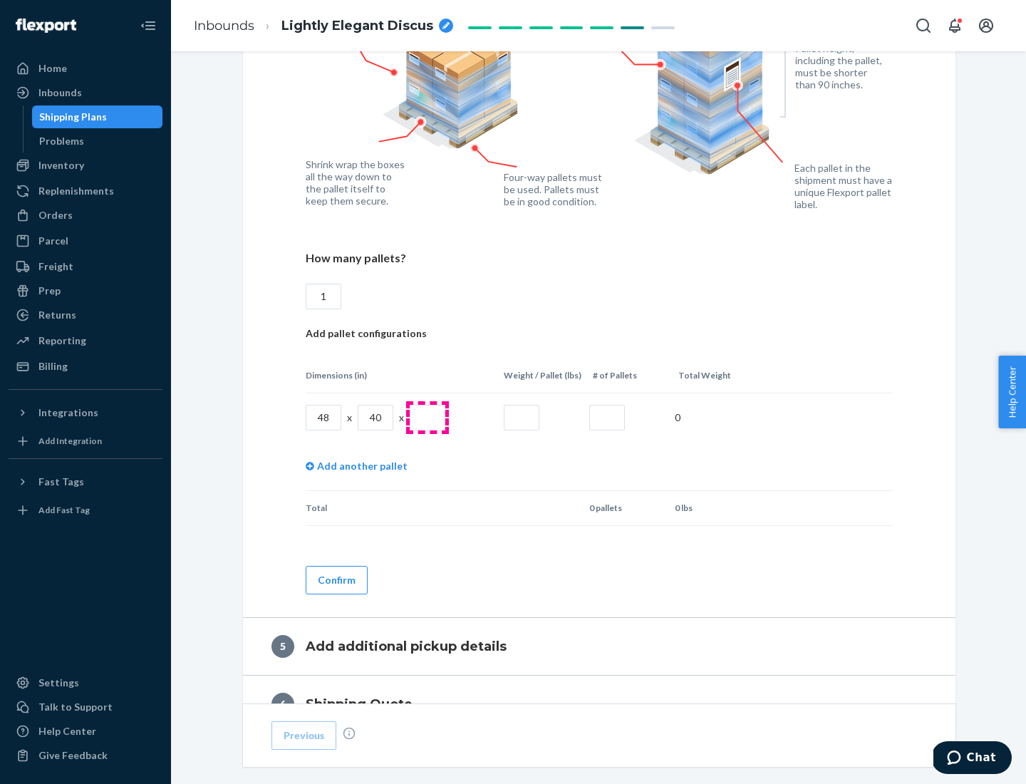
type input "1"
type input "40"
type input "200"
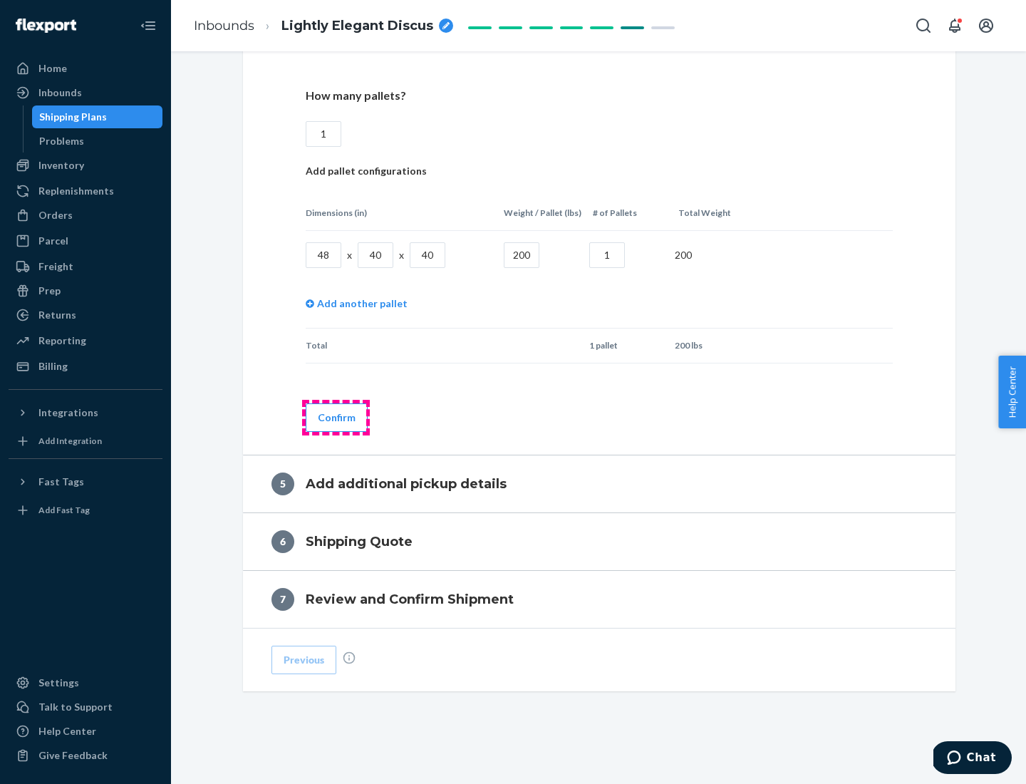
type input "1"
click at [336, 417] on button "Confirm" at bounding box center [337, 417] width 62 height 28
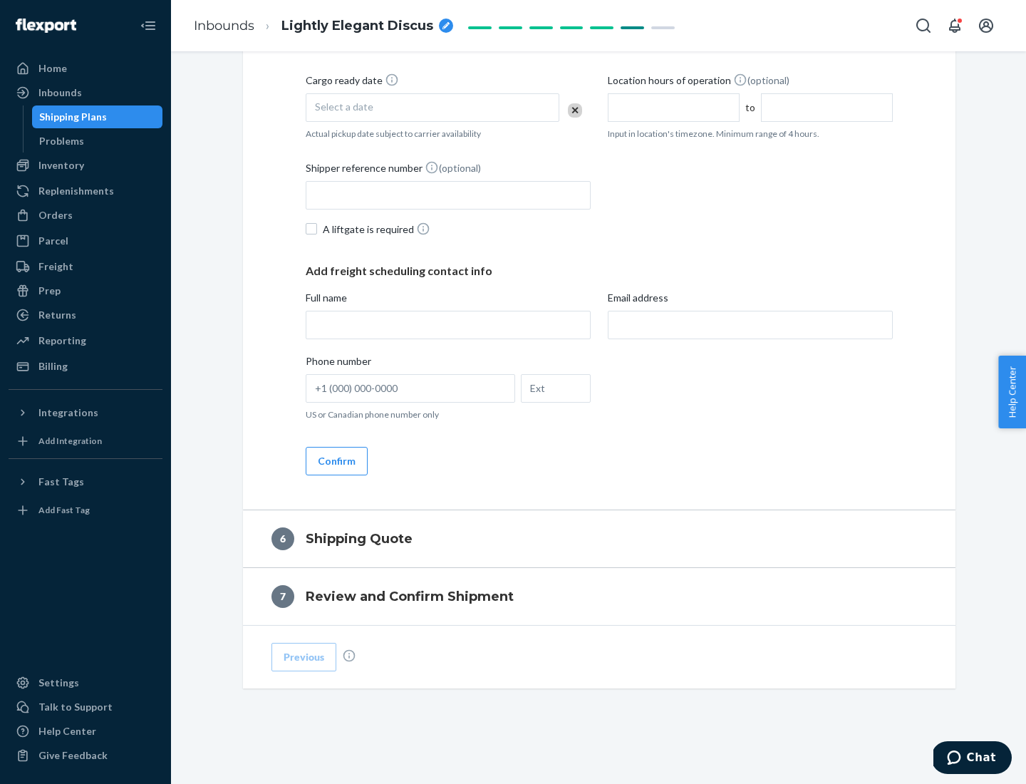
scroll to position [487, 0]
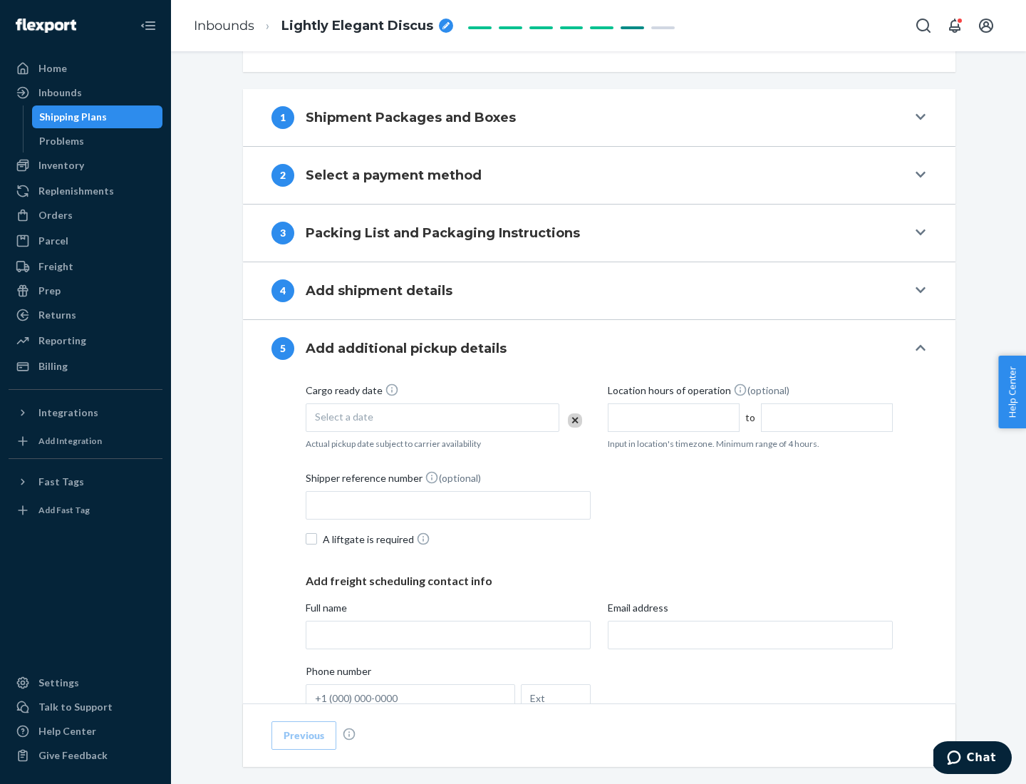
click at [432, 417] on div "Select a date" at bounding box center [433, 417] width 254 height 28
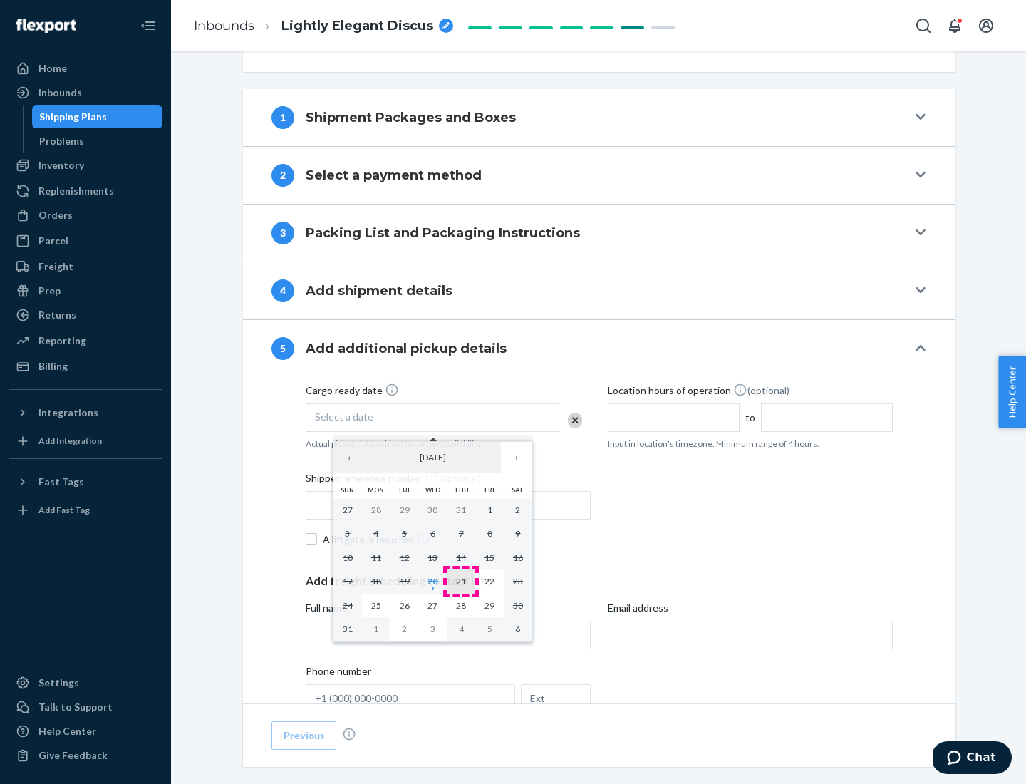
click at [461, 581] on abbr "21" at bounding box center [461, 581] width 10 height 11
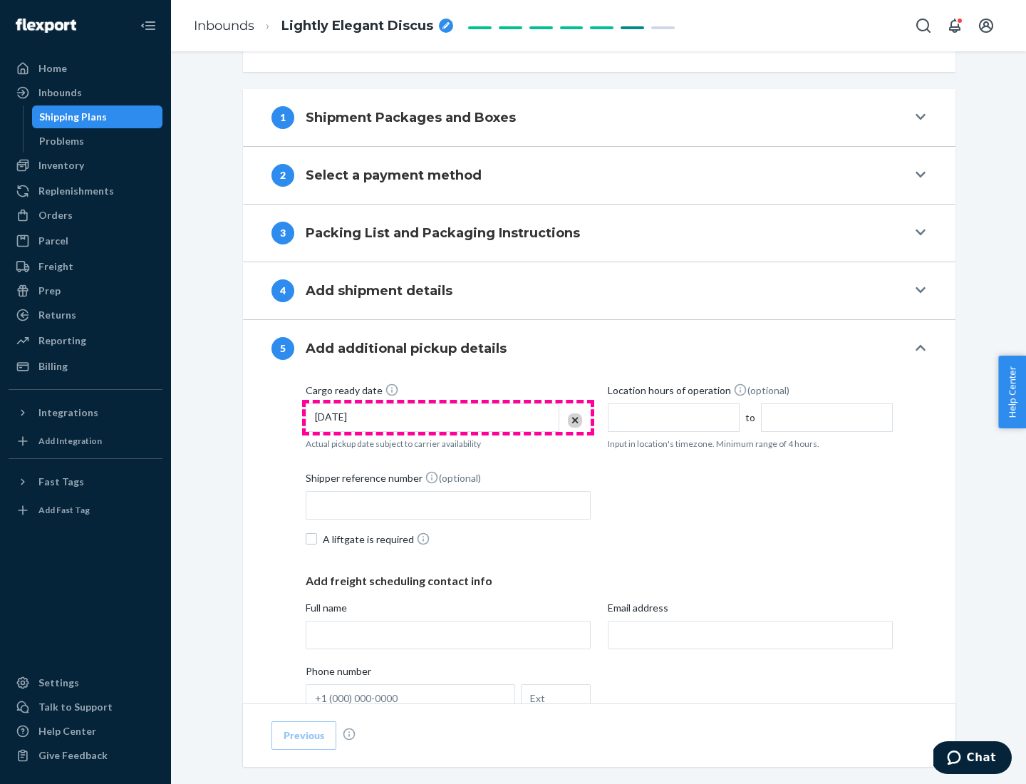
scroll to position [704, 0]
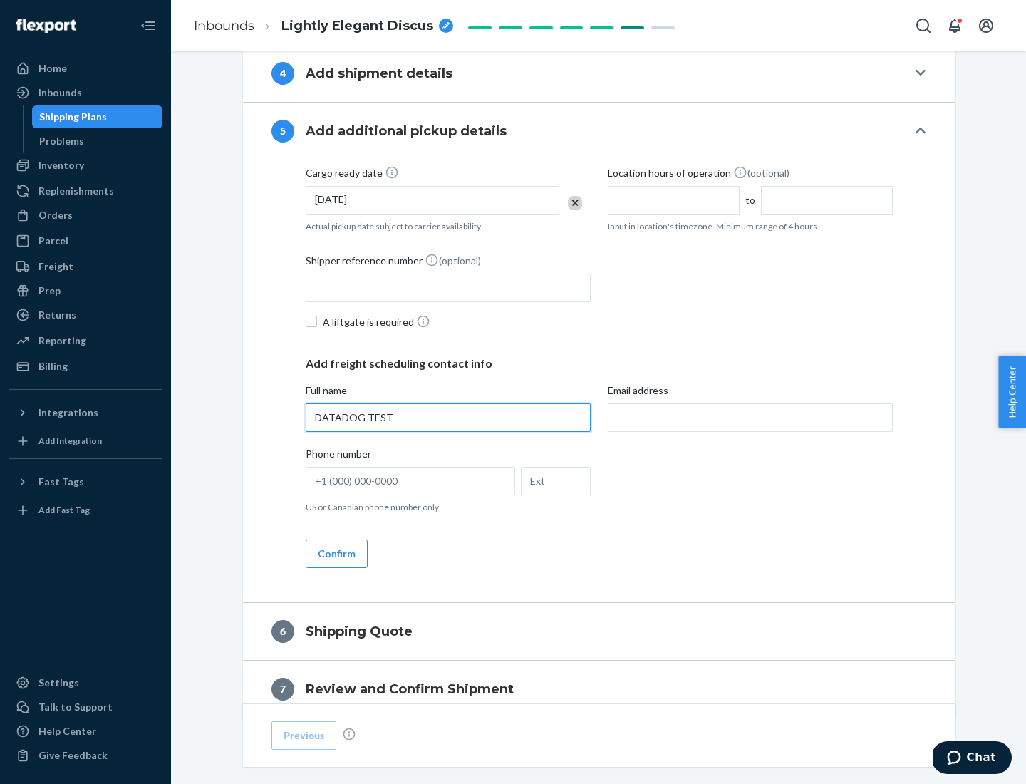
type input "DATADOG TEST"
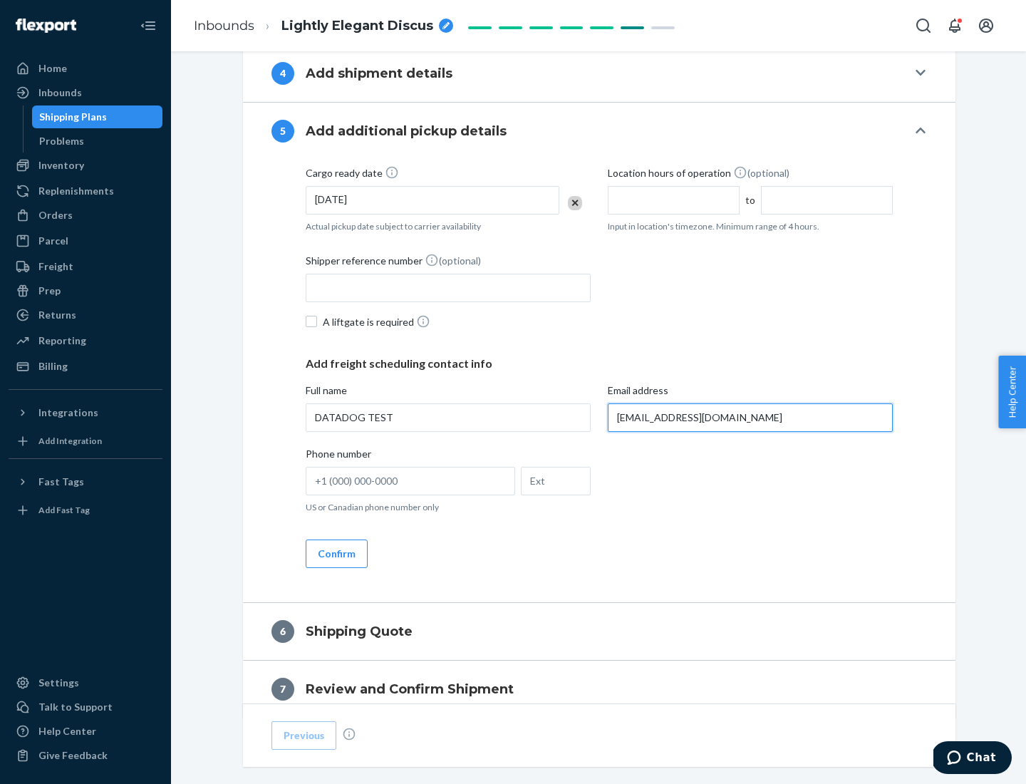
scroll to position [768, 0]
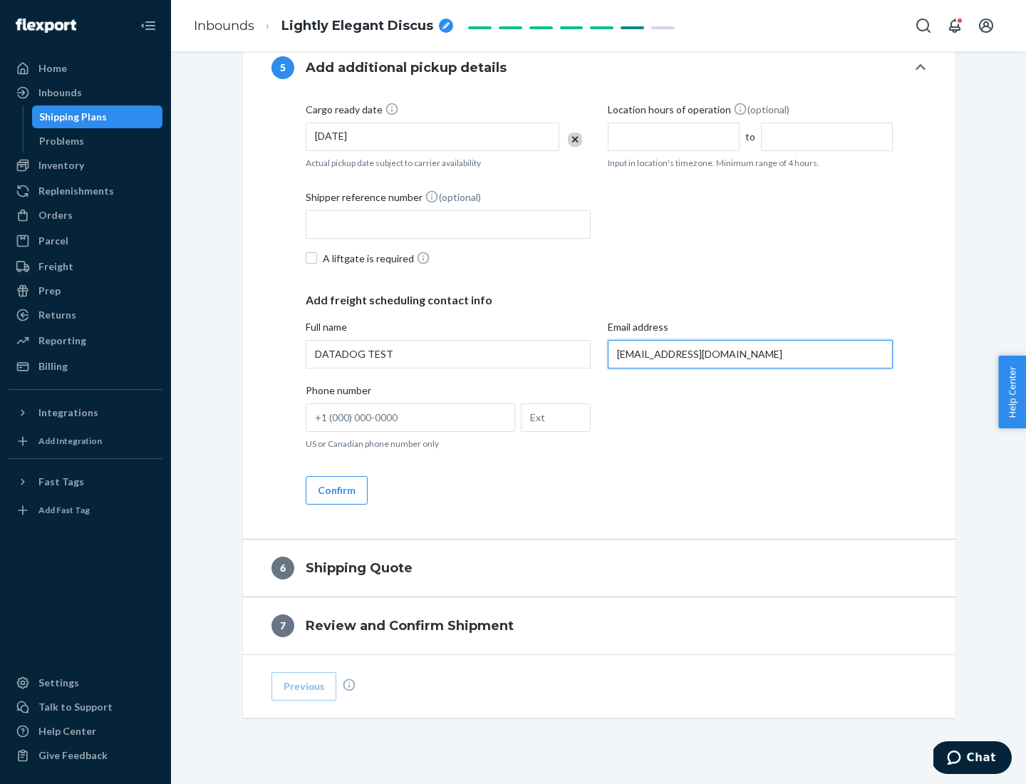
type input "[EMAIL_ADDRESS][DOMAIN_NAME]"
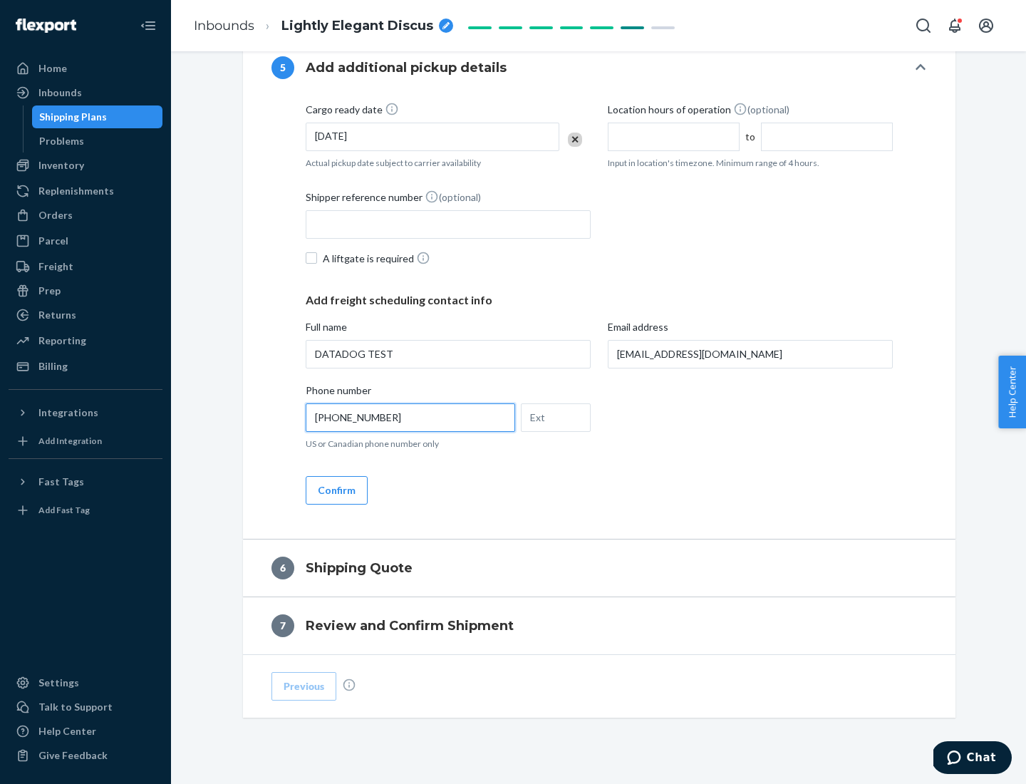
scroll to position [797, 0]
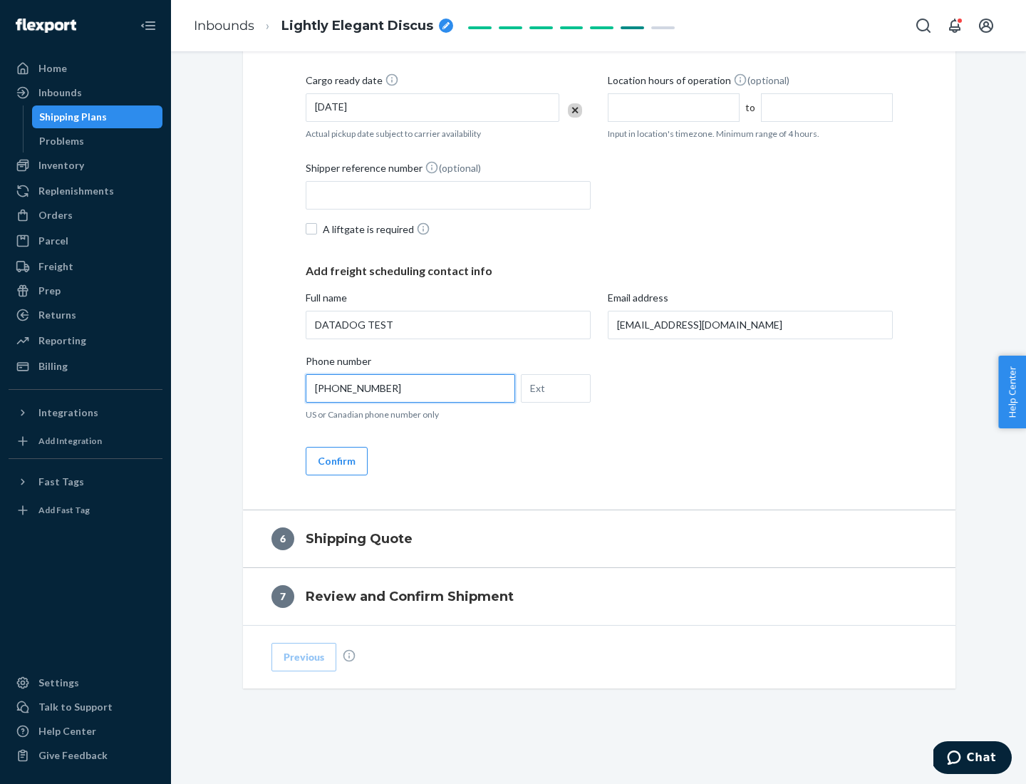
type input "[PHONE_NUMBER]"
click at [336, 460] on button "Confirm" at bounding box center [337, 461] width 62 height 28
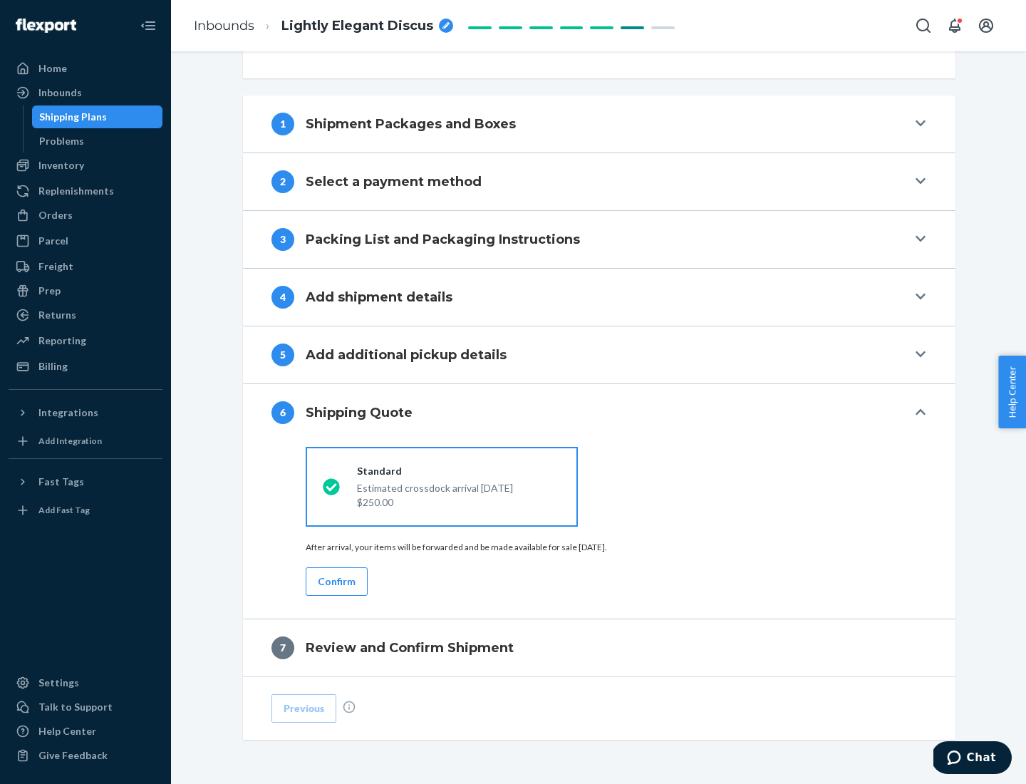
scroll to position [532, 0]
